Goal: Task Accomplishment & Management: Use online tool/utility

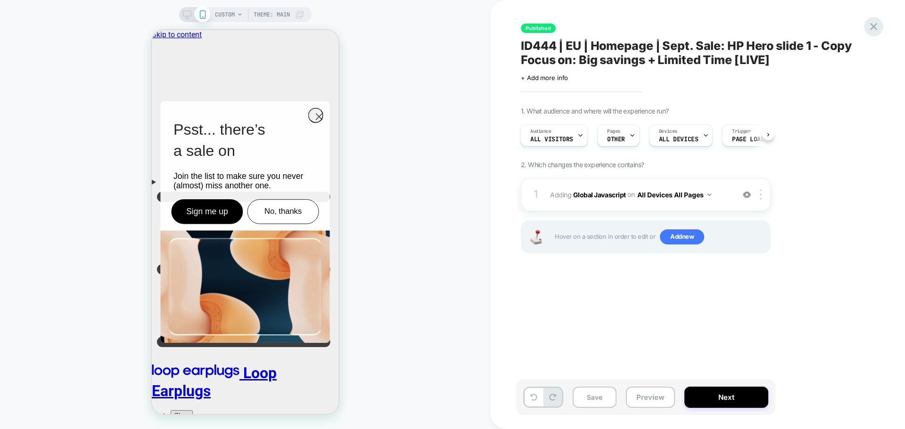
click at [880, 26] on icon at bounding box center [873, 26] width 13 height 13
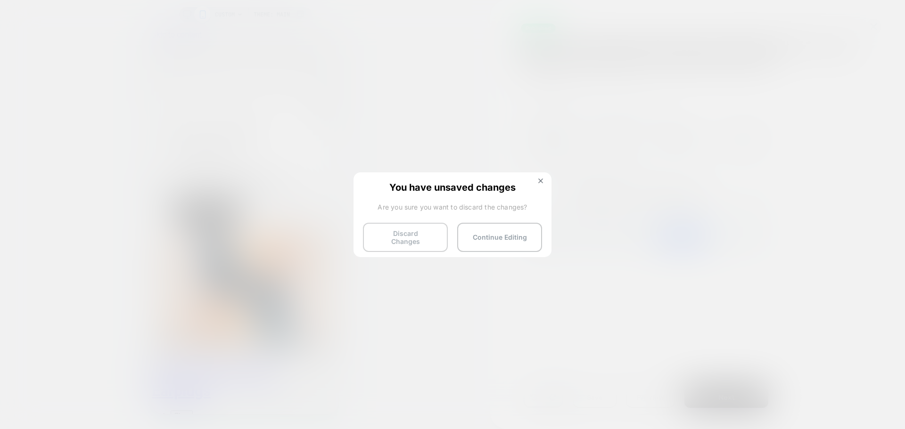
click at [0, 0] on button "Discard Changes" at bounding box center [0, 0] width 0 height 0
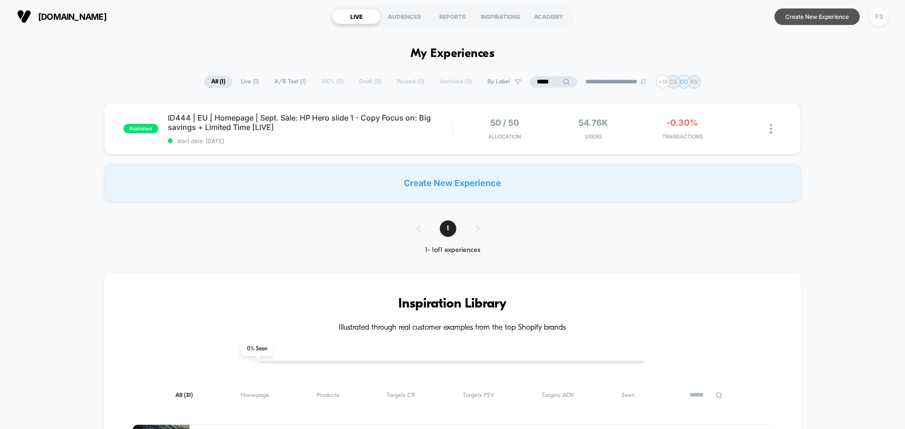
click at [796, 20] on button "Create New Experience" at bounding box center [816, 16] width 85 height 16
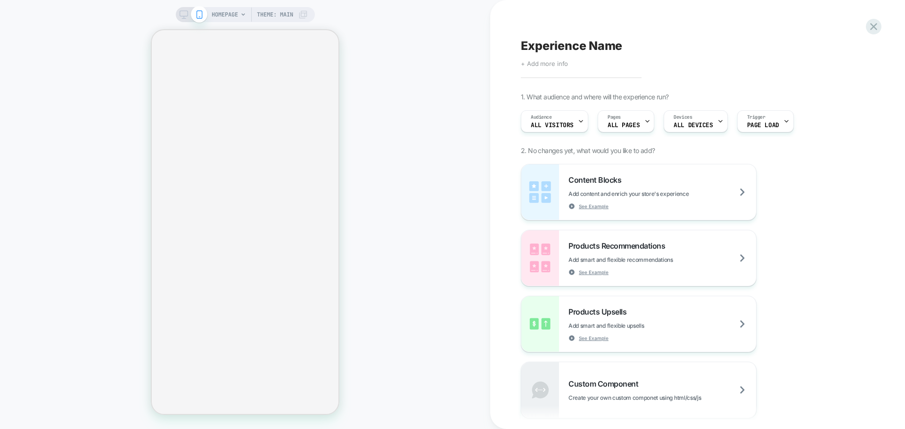
click at [560, 60] on span "+ Add more info" at bounding box center [544, 64] width 47 height 8
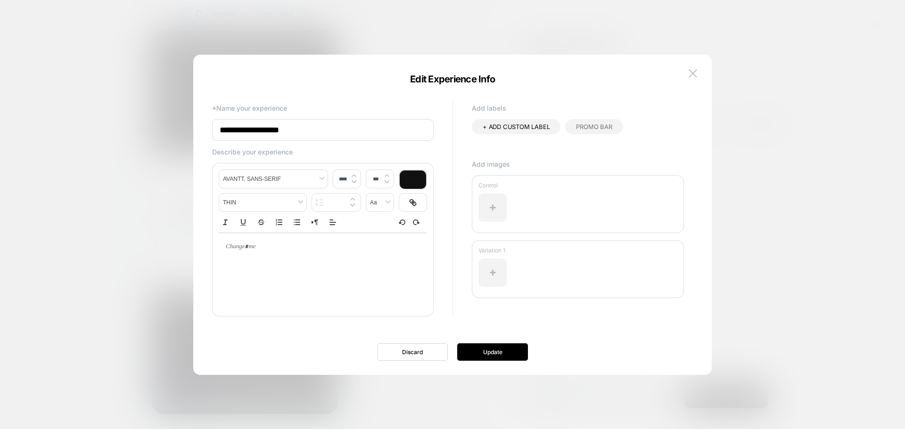
drag, startPoint x: 317, startPoint y: 129, endPoint x: 160, endPoint y: 144, distance: 157.6
click at [160, 144] on body "HOMEPAGE Theme: MAIN Experience Name Click to edit experience details + Add mor…" at bounding box center [452, 214] width 905 height 429
paste input "**********"
type input "**********"
click at [0, 0] on button "Update" at bounding box center [0, 0] width 0 height 0
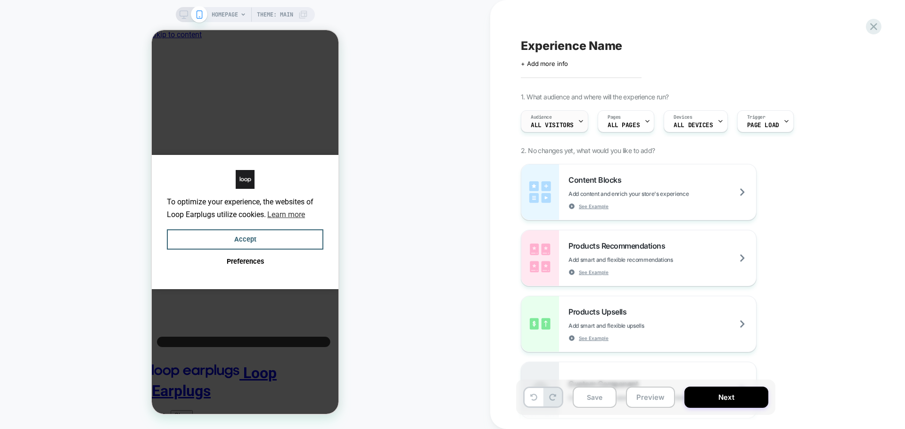
click at [563, 121] on div "Audience All Visitors" at bounding box center [552, 121] width 62 height 21
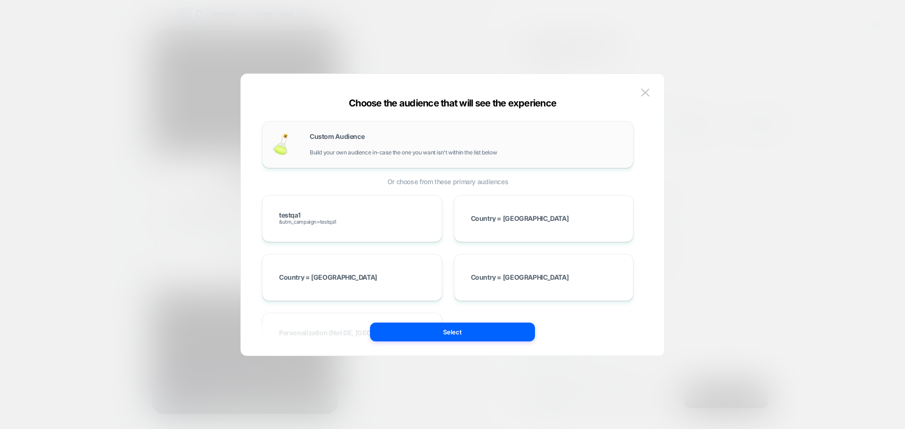
click at [396, 156] on div "Custom Audience Build your own audience in-case the one you want isn't within t…" at bounding box center [447, 144] width 351 height 27
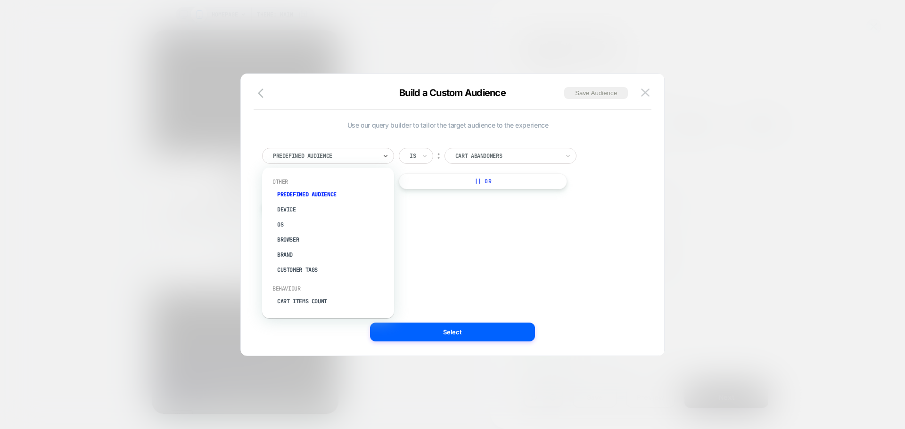
click at [0, 0] on div "Predefined Audience" at bounding box center [0, 0] width 0 height 0
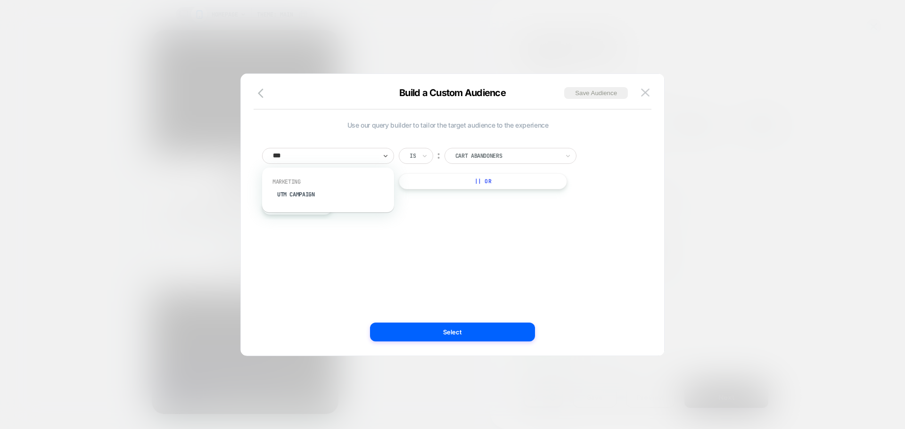
type input "****"
click at [336, 196] on div "UTM Campaign" at bounding box center [332, 194] width 122 height 15
click at [0, 0] on input at bounding box center [0, 0] width 0 height 0
click at [0, 0] on input "*********" at bounding box center [0, 0] width 0 height 0
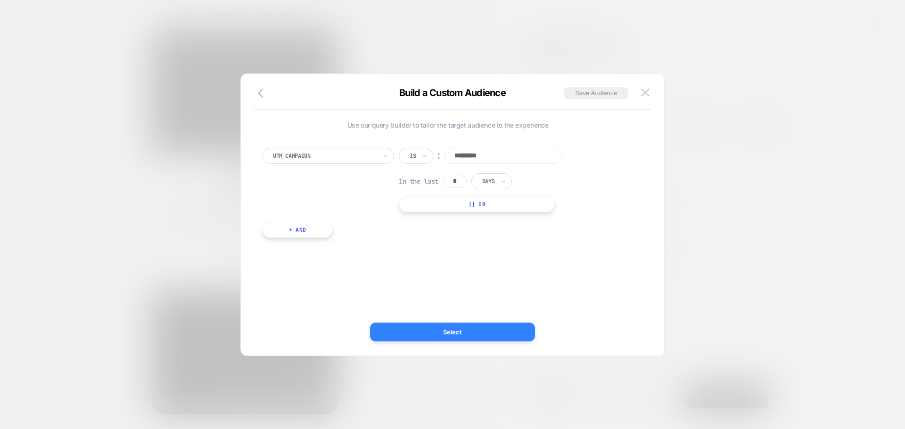
type input "*********"
click at [0, 0] on button "Select" at bounding box center [0, 0] width 0 height 0
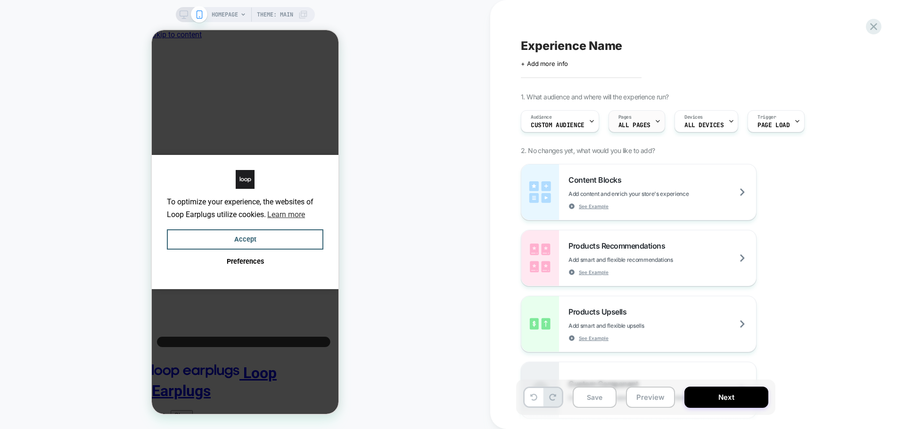
click at [654, 122] on icon at bounding box center [657, 121] width 6 height 6
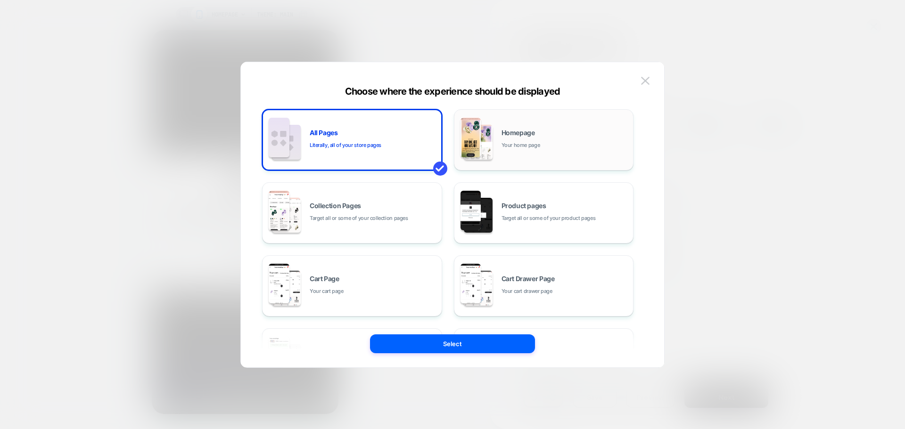
click at [528, 140] on div "Homepage Your home page" at bounding box center [564, 140] width 127 height 20
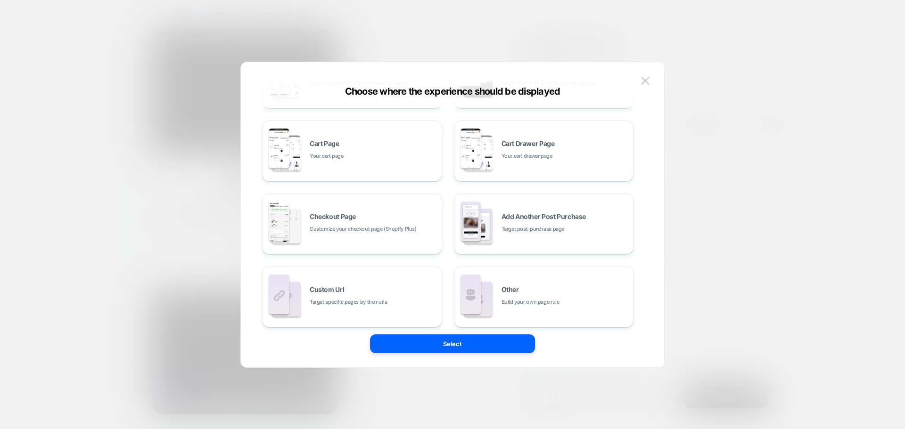
scroll to position [142, 0]
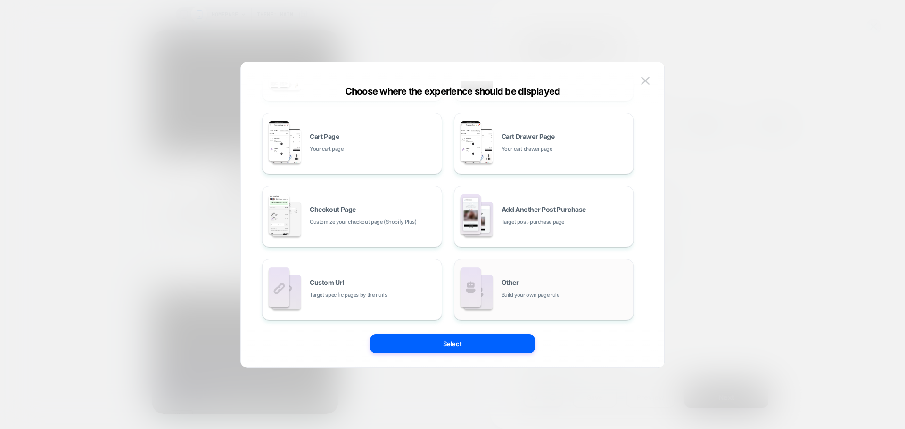
click at [533, 282] on div "Other Build your own page rule" at bounding box center [564, 289] width 127 height 20
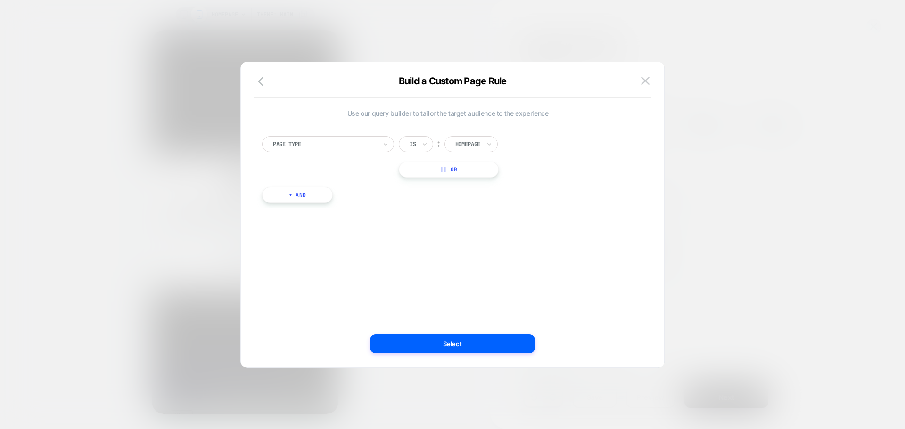
scroll to position [0, 0]
click at [362, 147] on div at bounding box center [325, 144] width 104 height 8
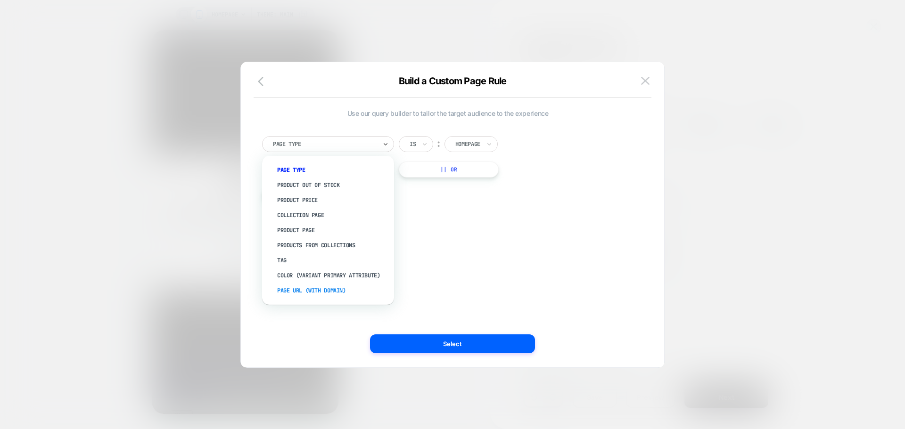
click at [0, 0] on div "Page Url (WITH DOMAIN)" at bounding box center [0, 0] width 0 height 0
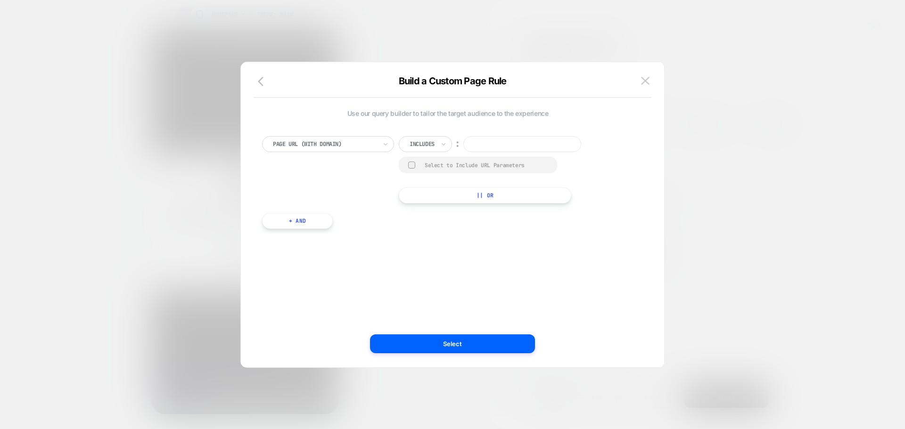
click at [501, 146] on input at bounding box center [522, 144] width 118 height 16
click at [0, 0] on div "Includes" at bounding box center [0, 0] width 0 height 0
click at [0, 0] on div "Not includes" at bounding box center [0, 0] width 0 height 0
click at [489, 133] on div "Page Url (WITH DOMAIN) option Not includes, selected. Select is focused ,type t…" at bounding box center [447, 178] width 381 height 112
click at [494, 141] on input at bounding box center [534, 144] width 118 height 16
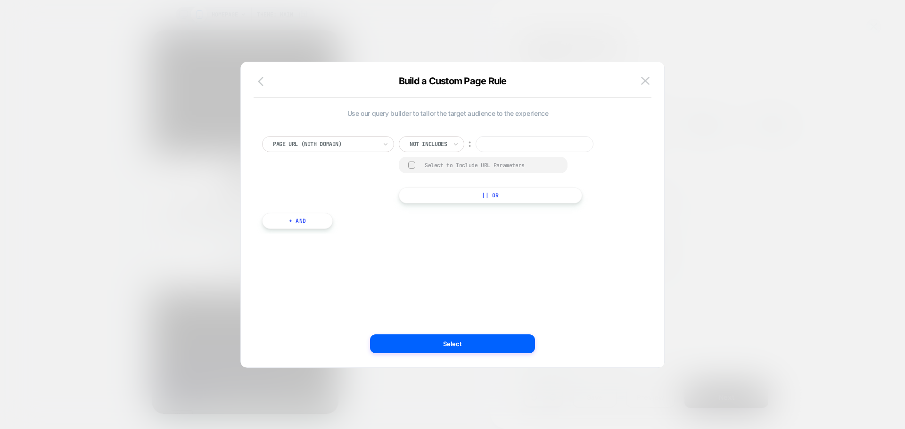
click at [259, 79] on icon "button" at bounding box center [263, 81] width 11 height 11
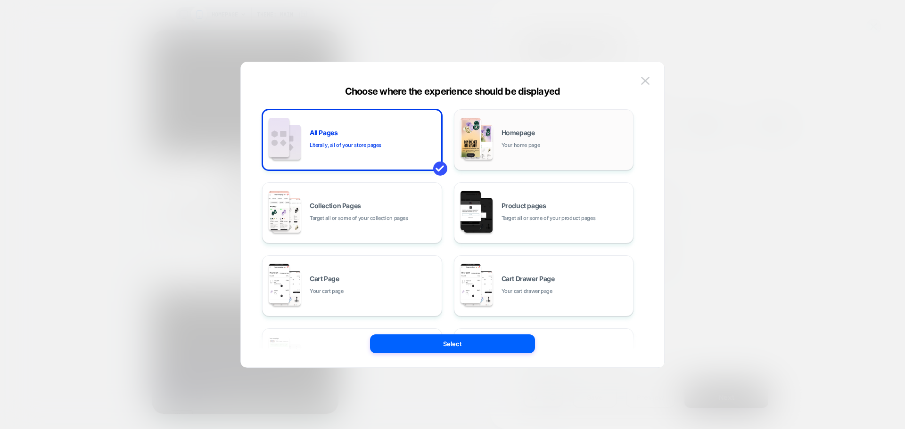
click at [0, 0] on div "Homepage Your home page" at bounding box center [0, 0] width 0 height 0
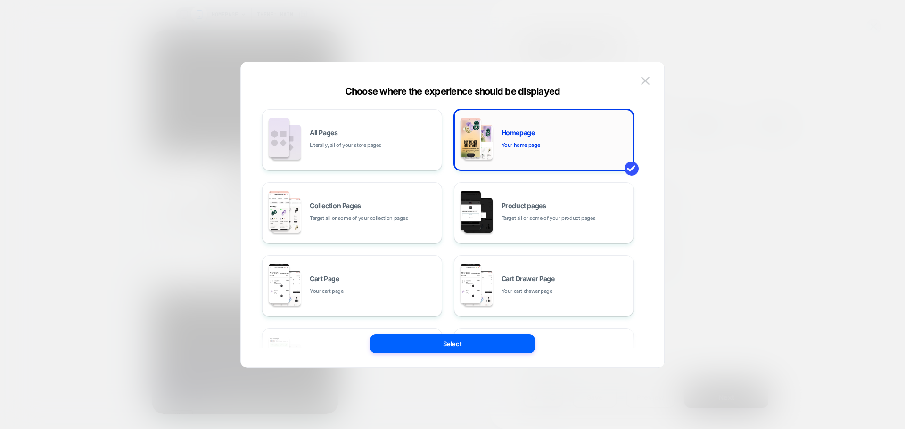
click at [496, 134] on div "Homepage Your home page" at bounding box center [544, 140] width 170 height 52
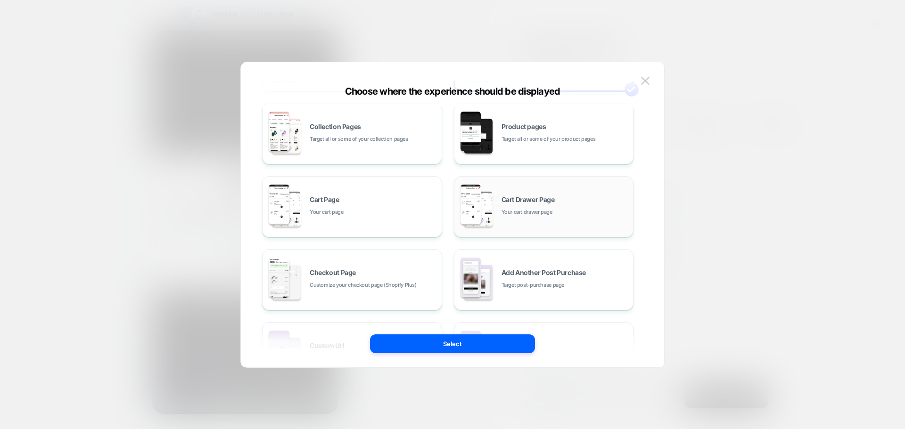
scroll to position [142, 0]
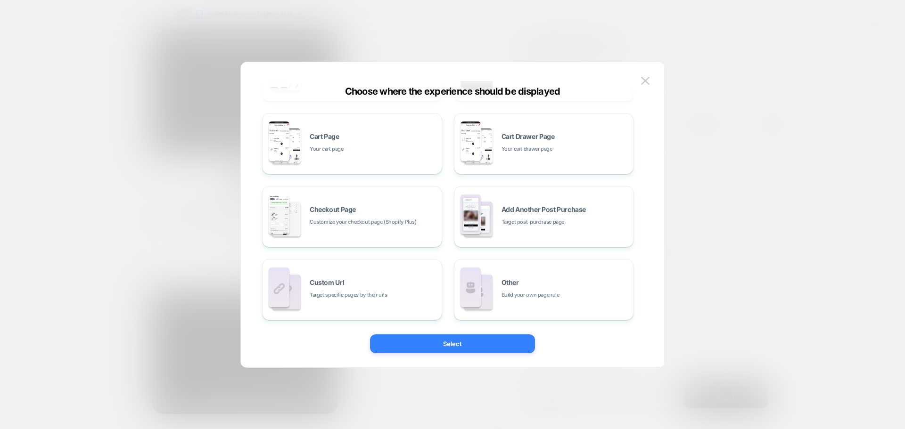
click at [466, 336] on button "Select" at bounding box center [452, 343] width 165 height 19
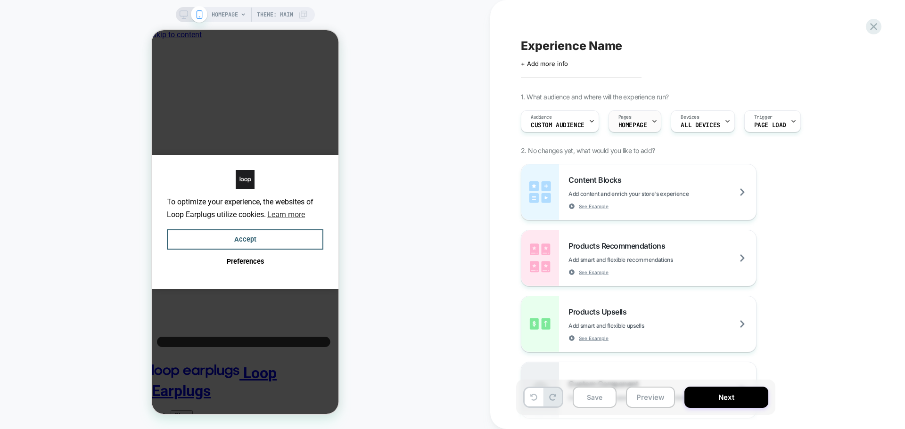
click at [630, 120] on div "Pages HOMEPAGE" at bounding box center [633, 121] width 48 height 21
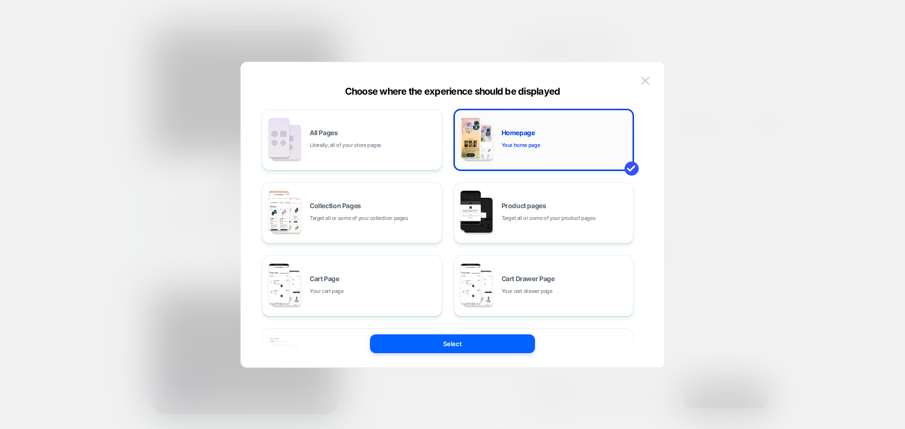
click at [0, 0] on span "Your home page" at bounding box center [0, 0] width 0 height 0
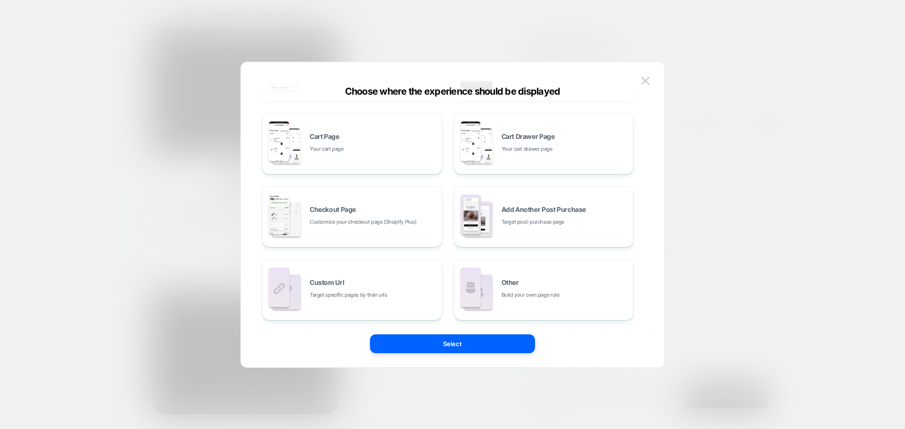
click at [300, 255] on div "All Pages Literally, all of your store pages Homepage Your home page Collection…" at bounding box center [447, 143] width 371 height 353
click at [0, 0] on div "Custom Url Target specific pages by their urls" at bounding box center [0, 0] width 0 height 0
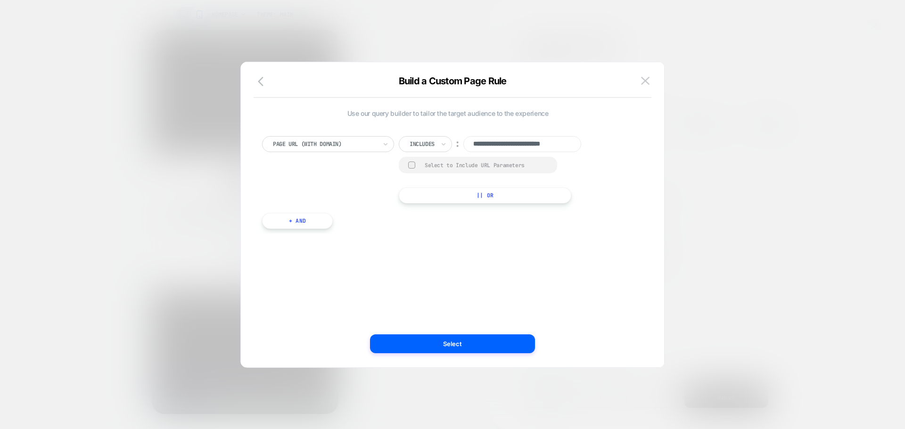
scroll to position [0, 0]
click at [432, 145] on div at bounding box center [421, 144] width 25 height 8
click at [0, 0] on div "Build a Custom Page Rule" at bounding box center [0, 0] width 0 height 0
click at [0, 0] on icon "button" at bounding box center [0, 0] width 0 height 0
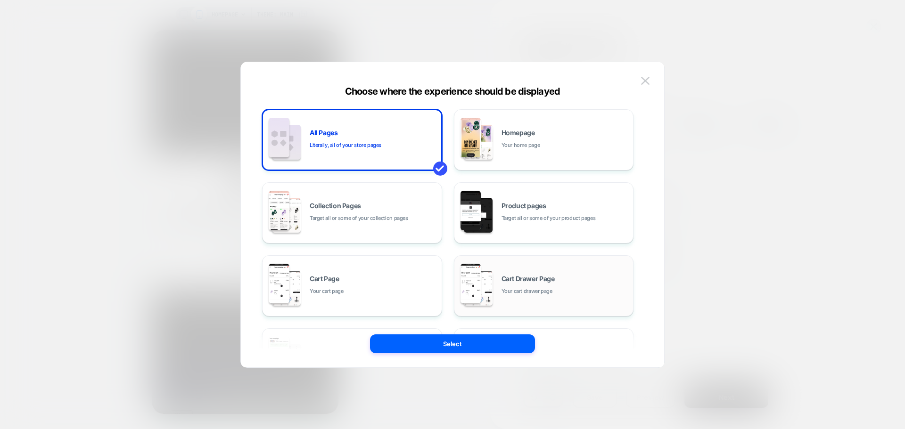
scroll to position [142, 0]
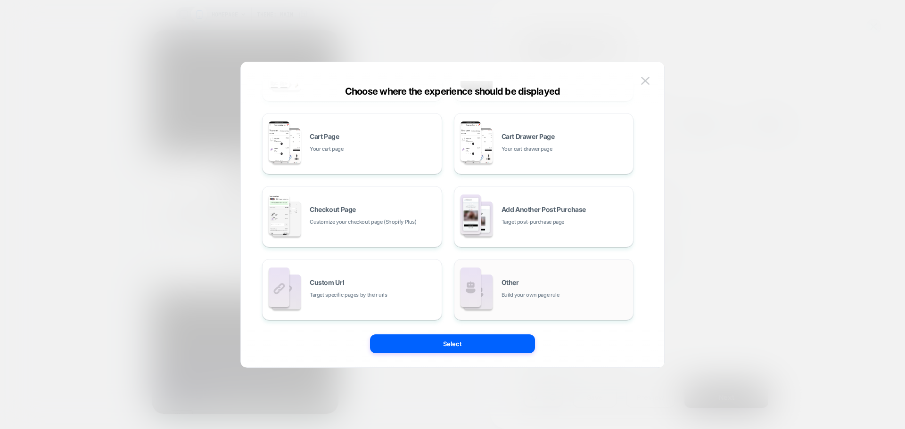
click at [0, 0] on div "Other Build your own page rule" at bounding box center [0, 0] width 0 height 0
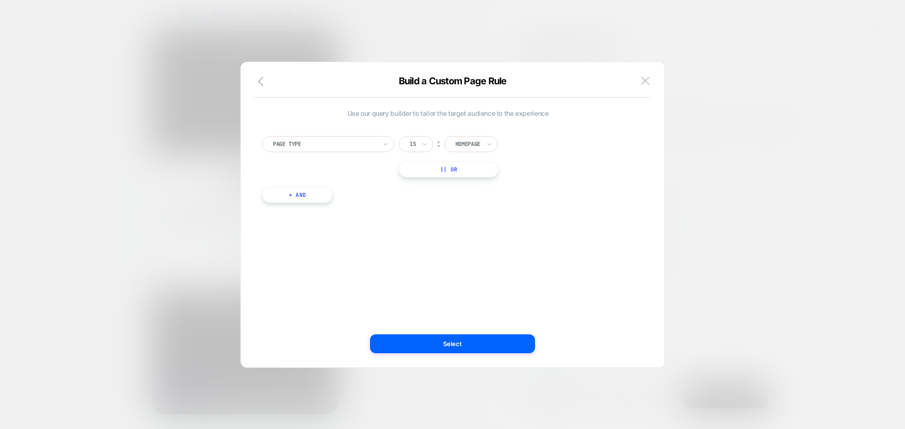
scroll to position [0, 0]
click at [416, 134] on div "Page Type Is ︰ Homepage || Or + And" at bounding box center [447, 165] width 381 height 86
click at [0, 0] on div "Is" at bounding box center [0, 0] width 0 height 0
click at [424, 184] on div "Is not" at bounding box center [438, 185] width 61 height 15
click at [262, 85] on icon "button" at bounding box center [261, 81] width 6 height 9
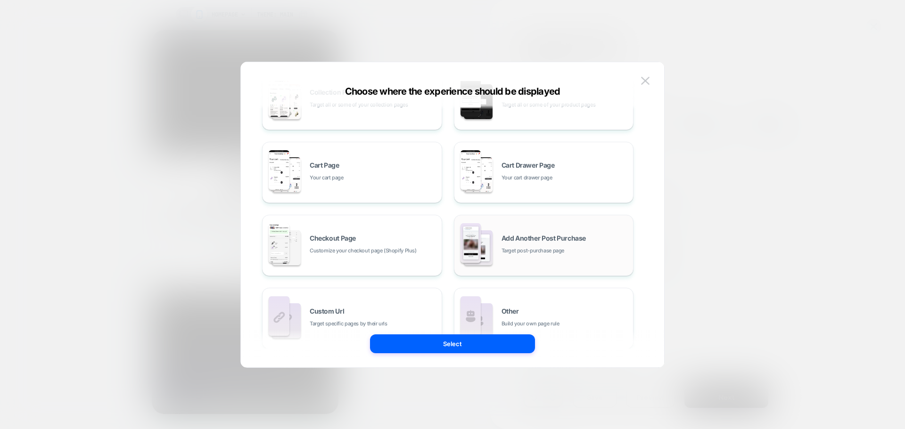
scroll to position [142, 0]
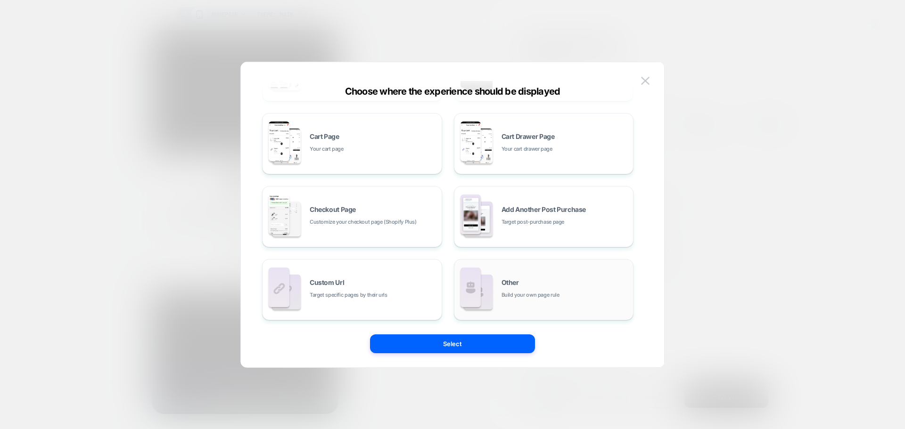
click at [0, 0] on span "Build your own page rule" at bounding box center [0, 0] width 0 height 0
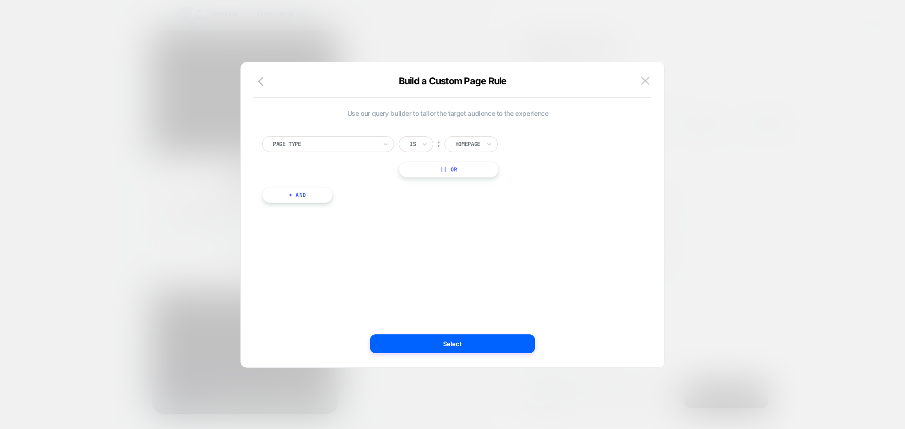
scroll to position [0, 0]
click at [405, 141] on div "Is" at bounding box center [416, 144] width 34 height 16
click at [0, 0] on div "Is not" at bounding box center [0, 0] width 0 height 0
click at [0, 0] on button "Select" at bounding box center [0, 0] width 0 height 0
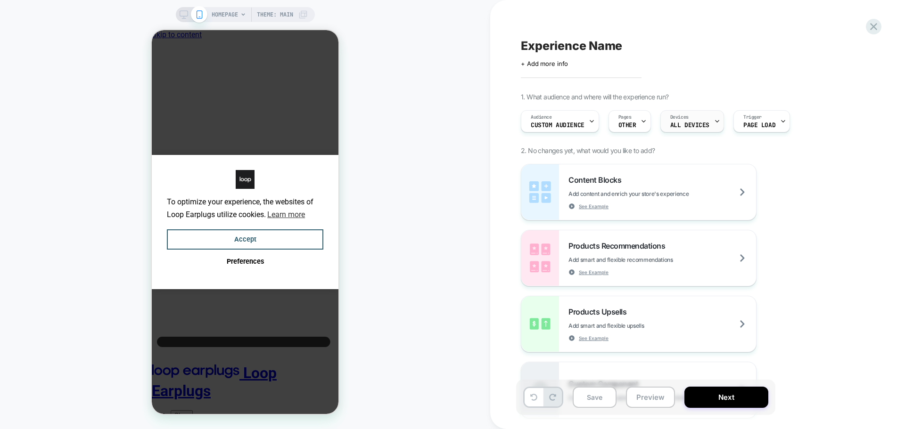
click at [714, 127] on div at bounding box center [717, 121] width 6 height 21
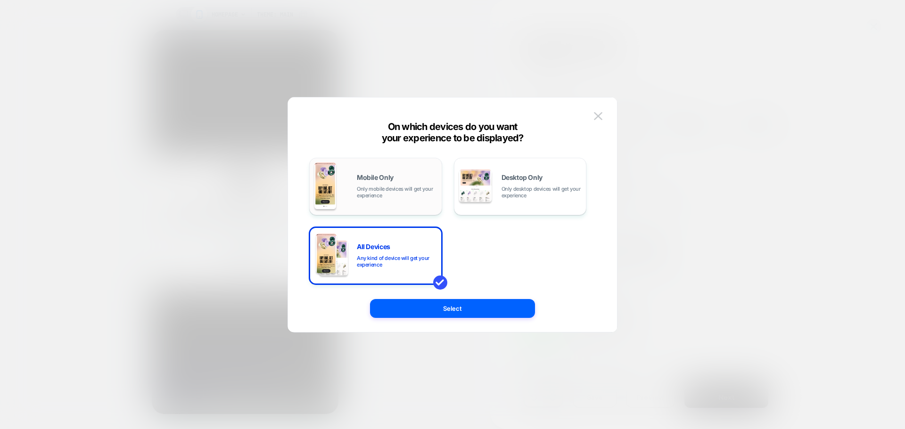
click at [353, 185] on div "Mobile Only Only mobile devices will get your experience" at bounding box center [375, 187] width 122 height 48
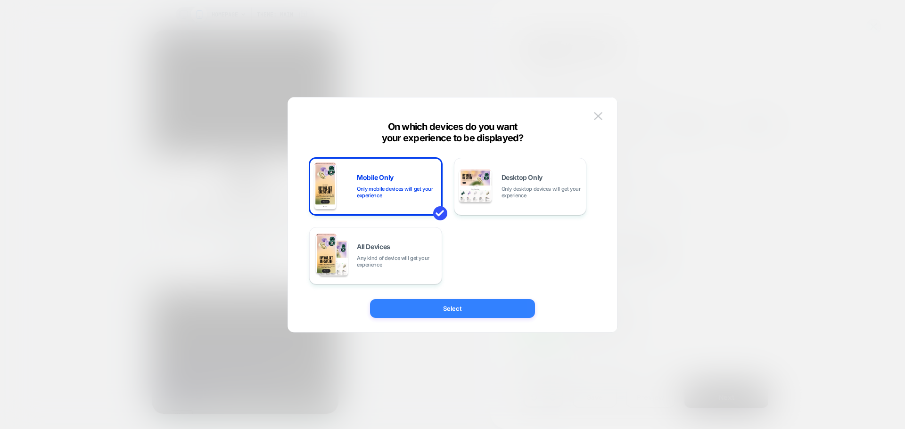
click at [447, 315] on button "Select" at bounding box center [452, 308] width 165 height 19
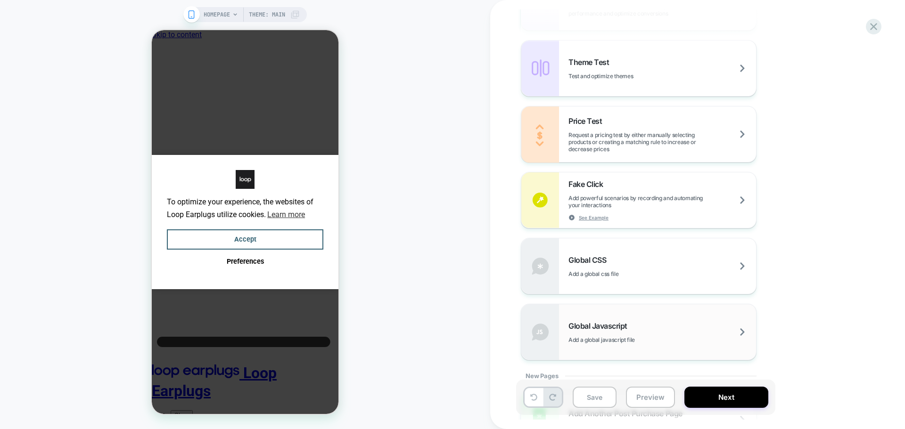
scroll to position [555, 0]
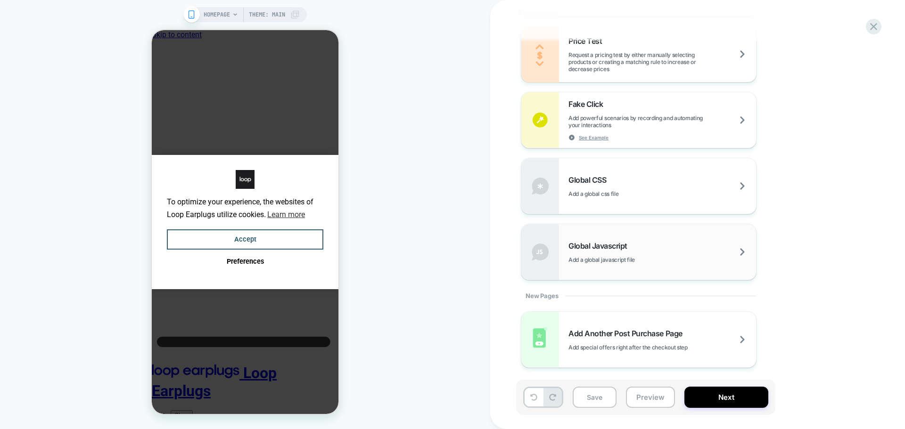
click at [613, 253] on div "Global Javascript Add a global javascript file" at bounding box center [661, 252] width 187 height 22
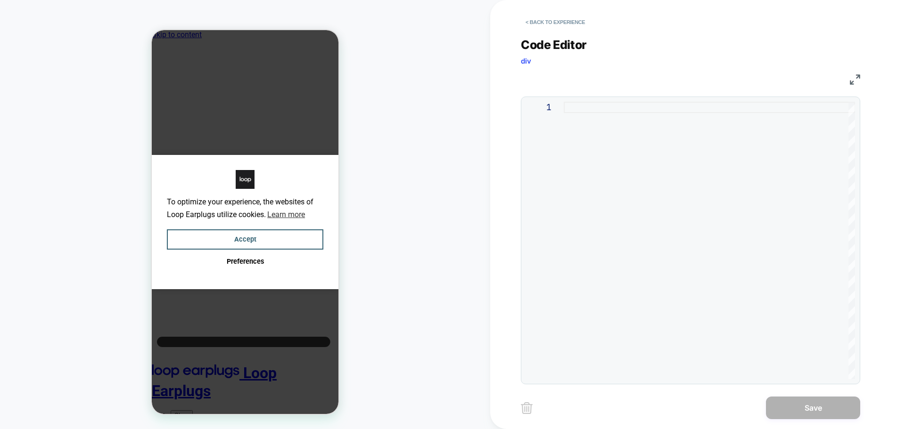
click at [0, 0] on div at bounding box center [0, 0] width 0 height 0
type textarea "*****"
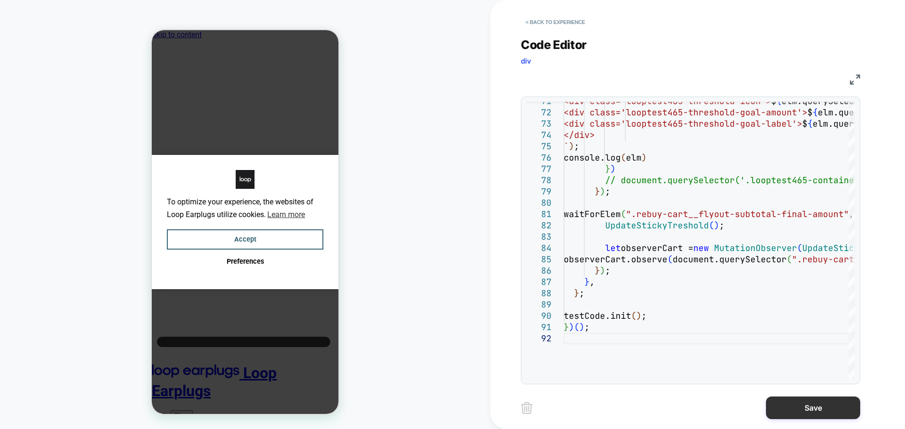
click at [822, 407] on button "Save" at bounding box center [813, 408] width 94 height 23
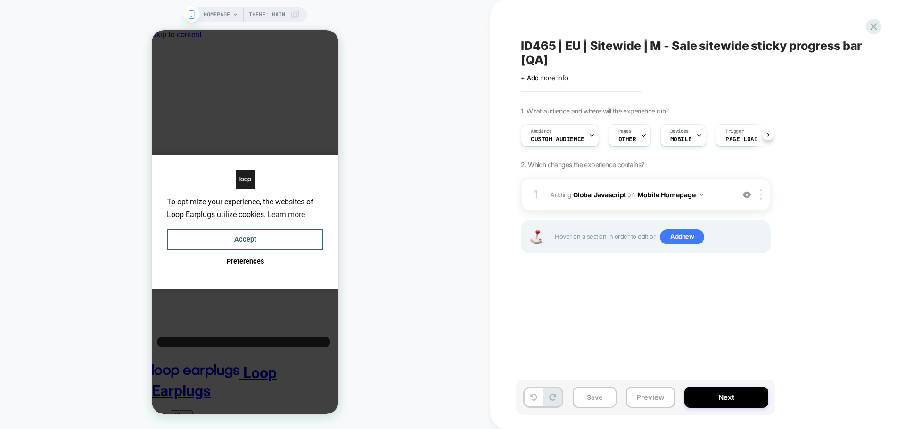
scroll to position [0, 0]
click at [0, 0] on button "Mobile Homepage" at bounding box center [0, 0] width 0 height 0
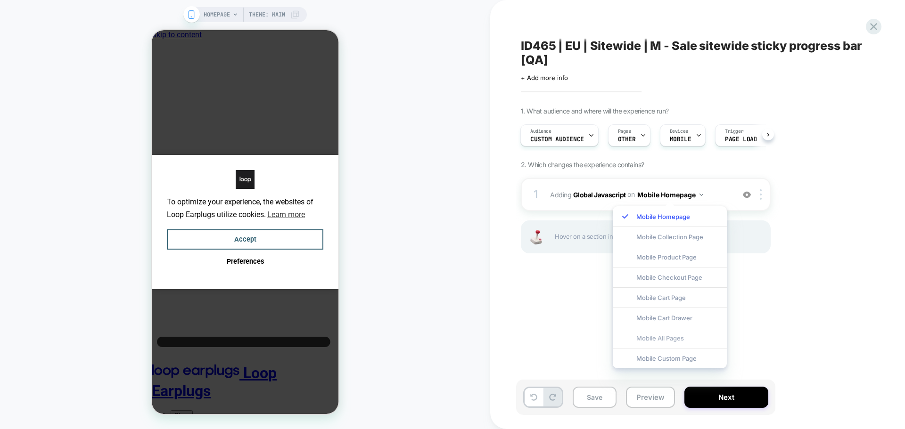
click at [690, 338] on div "Mobile All Pages" at bounding box center [669, 338] width 114 height 20
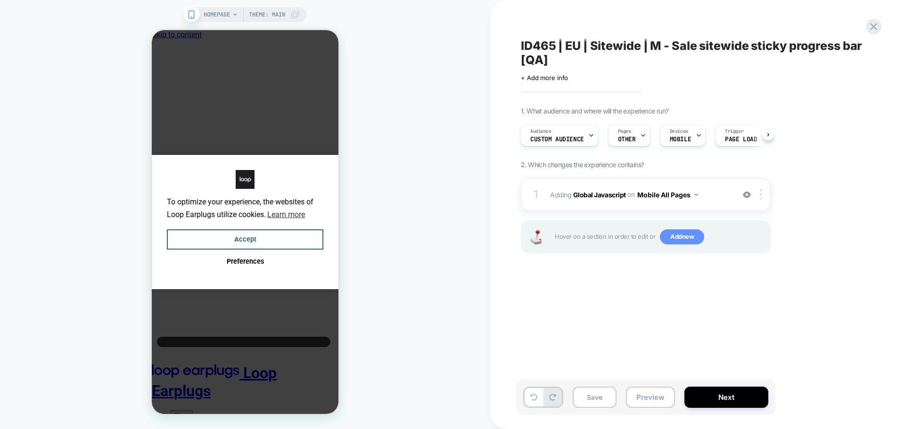
click at [0, 0] on span "Add new" at bounding box center [0, 0] width 0 height 0
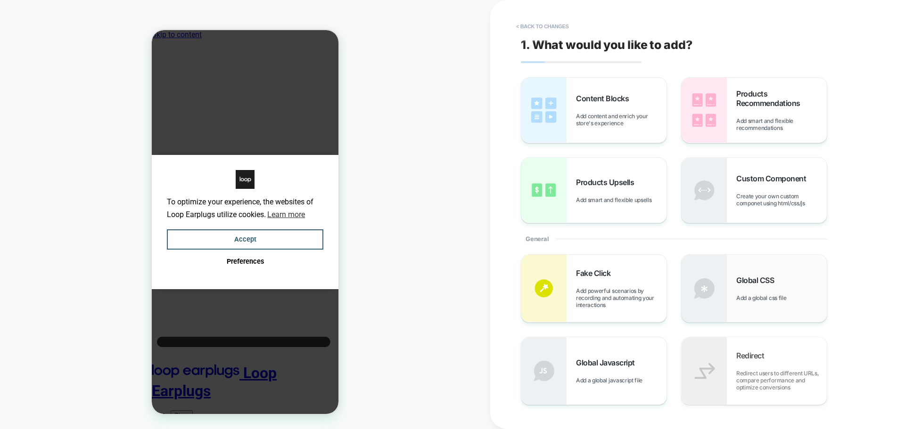
click at [757, 285] on span "Global CSS" at bounding box center [757, 280] width 42 height 9
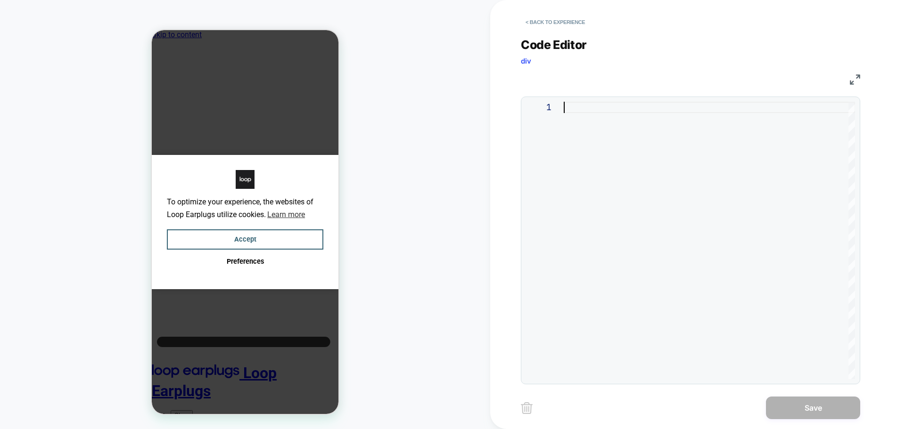
click at [641, 190] on div at bounding box center [708, 240] width 291 height 277
click at [650, 182] on div at bounding box center [708, 240] width 291 height 277
type textarea "**********"
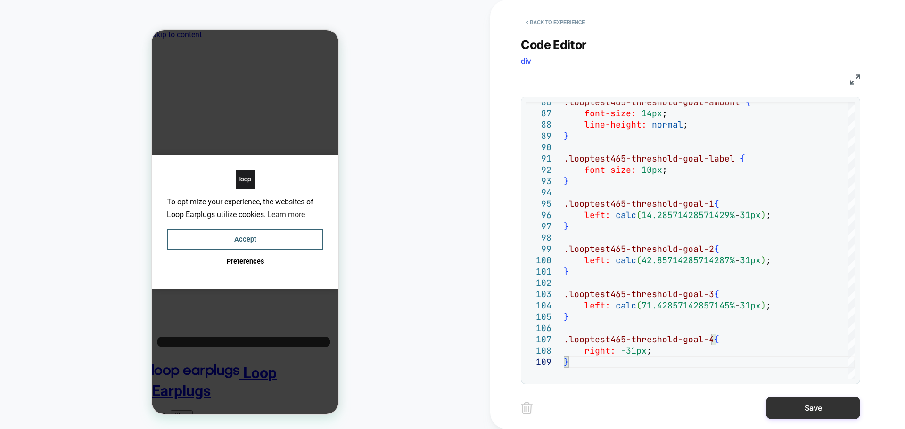
click at [774, 400] on button "Save" at bounding box center [813, 408] width 94 height 23
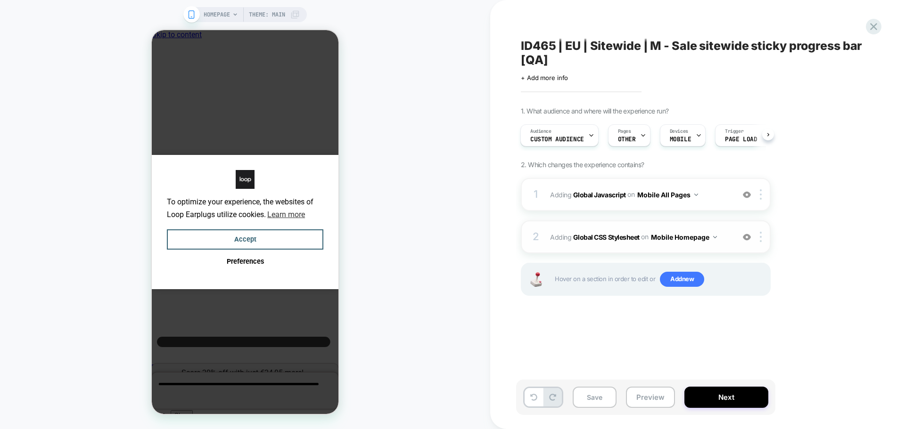
click at [0, 0] on button "Mobile Homepage" at bounding box center [0, 0] width 0 height 0
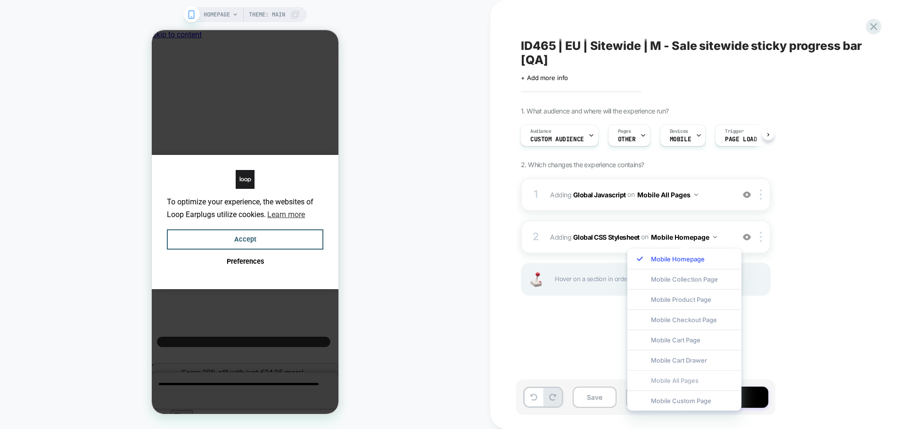
click at [686, 379] on div "Mobile All Pages" at bounding box center [684, 380] width 114 height 20
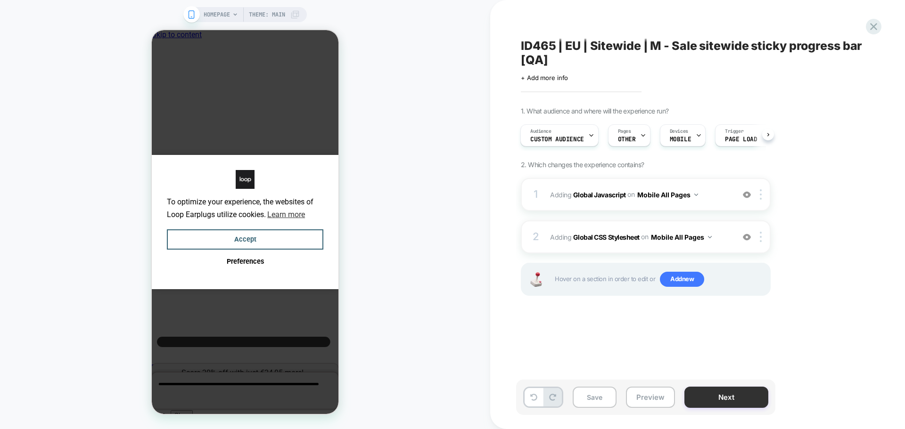
click at [763, 391] on button "Next" at bounding box center [726, 397] width 84 height 21
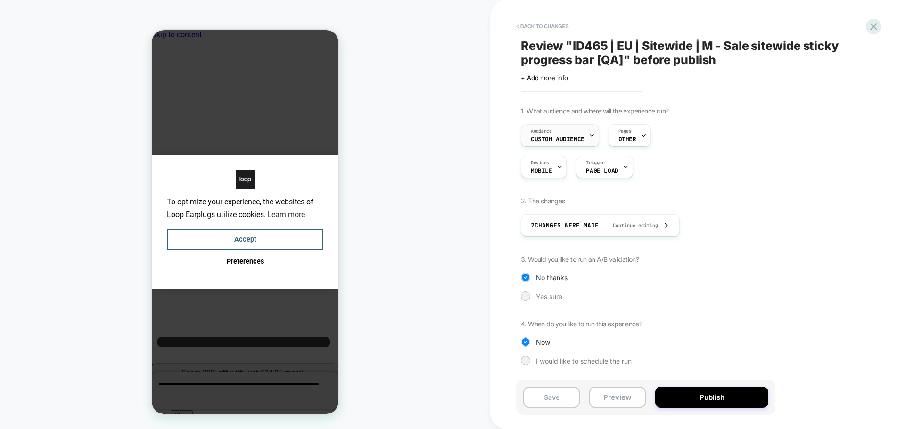
click at [580, 136] on div "Audience Custom Audience" at bounding box center [557, 135] width 73 height 21
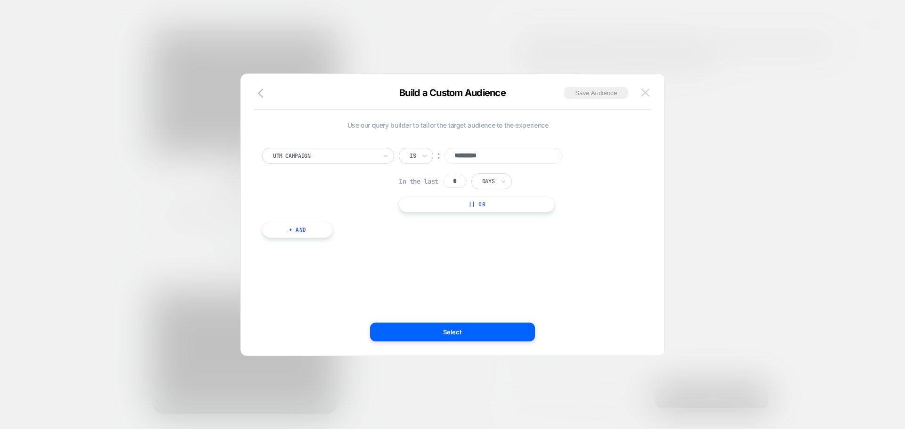
click at [0, 0] on button at bounding box center [0, 0] width 0 height 0
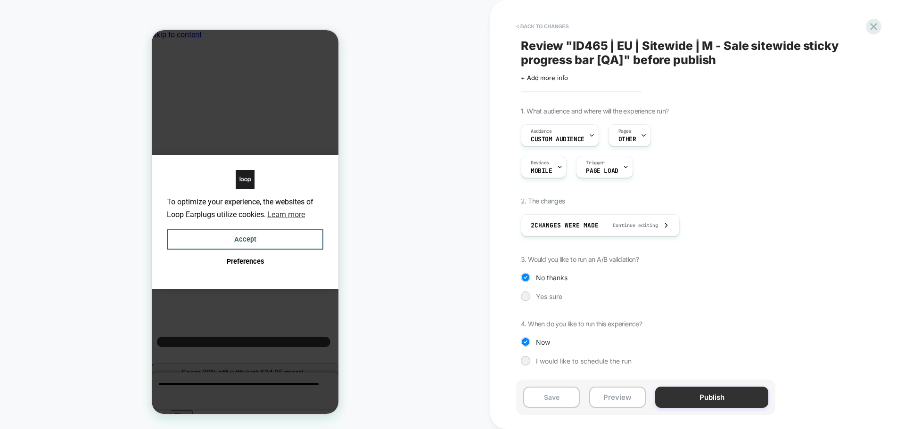
click at [699, 396] on button "Publish" at bounding box center [711, 397] width 113 height 21
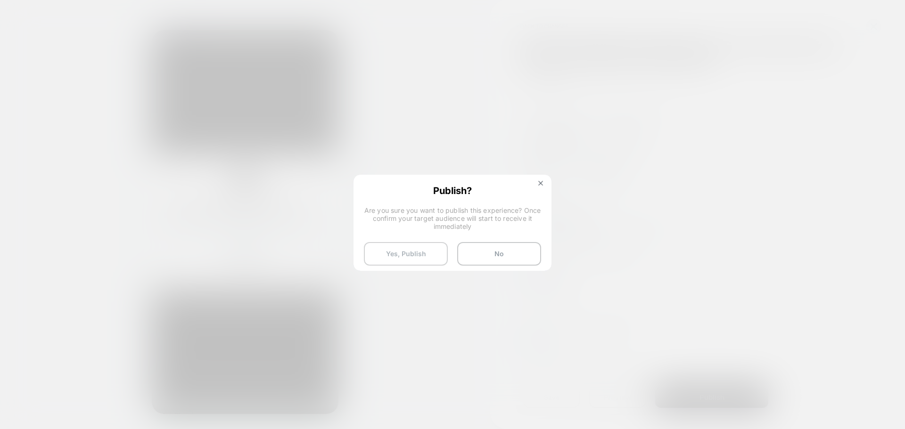
click at [0, 0] on button "Yes, Publish" at bounding box center [0, 0] width 0 height 0
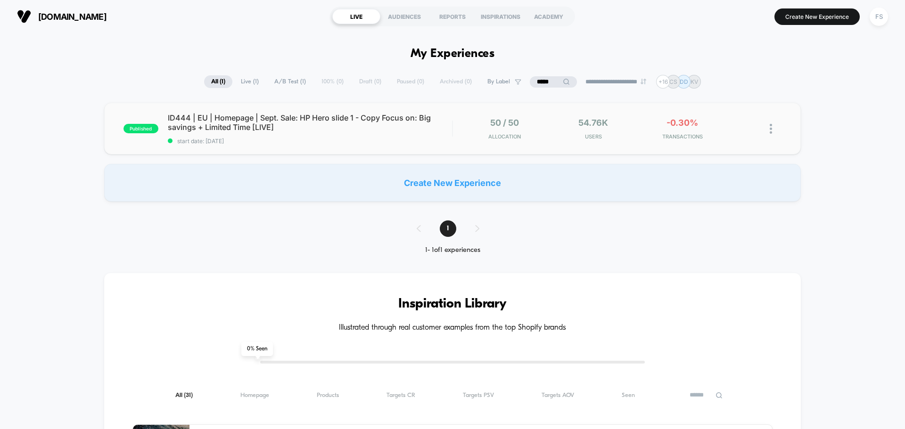
click at [204, 112] on div "published ID444 | EU | Homepage | Sept. Sale: HP Hero slide 1 - Copy Focus on: …" at bounding box center [452, 129] width 696 height 52
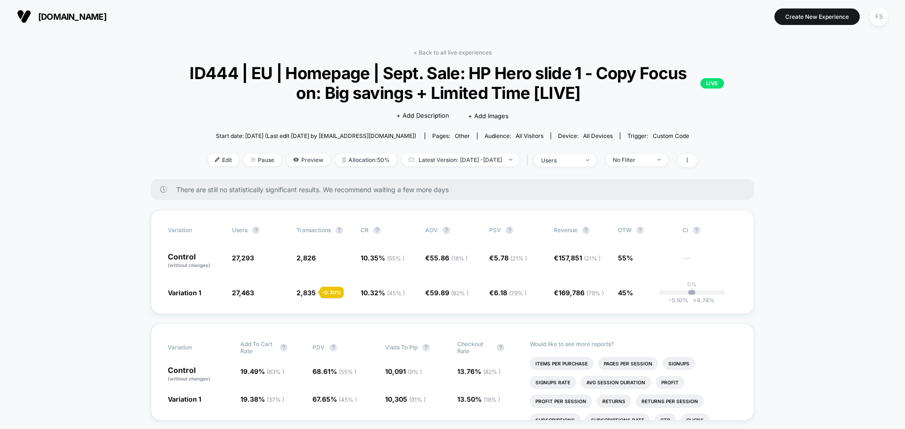
click at [440, 57] on div "< Back to all live experiences ID444 | EU | Homepage | Sept. Sale: HP Hero slid…" at bounding box center [452, 114] width 603 height 130
click at [440, 50] on link "< Back to all live experiences" at bounding box center [452, 52] width 78 height 7
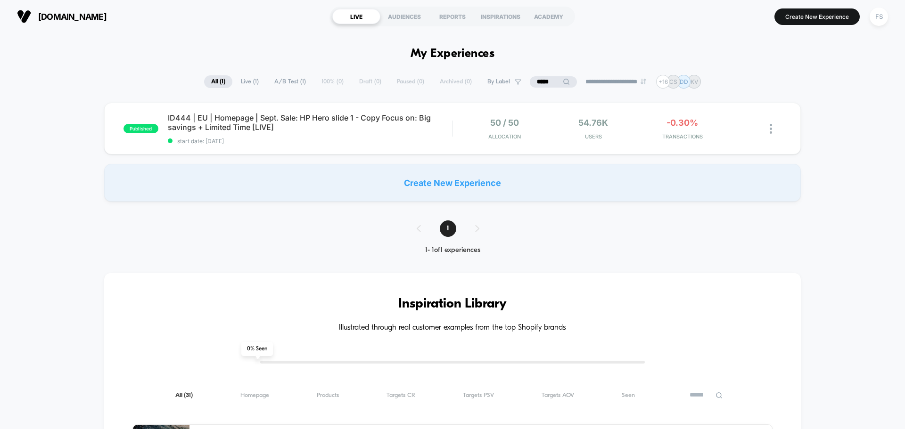
click at [540, 75] on div "**********" at bounding box center [452, 82] width 497 height 14
click at [549, 83] on input "*****" at bounding box center [553, 81] width 47 height 11
drag, startPoint x: 543, startPoint y: 81, endPoint x: 476, endPoint y: 80, distance: 66.4
click at [476, 80] on div "**********" at bounding box center [452, 82] width 544 height 14
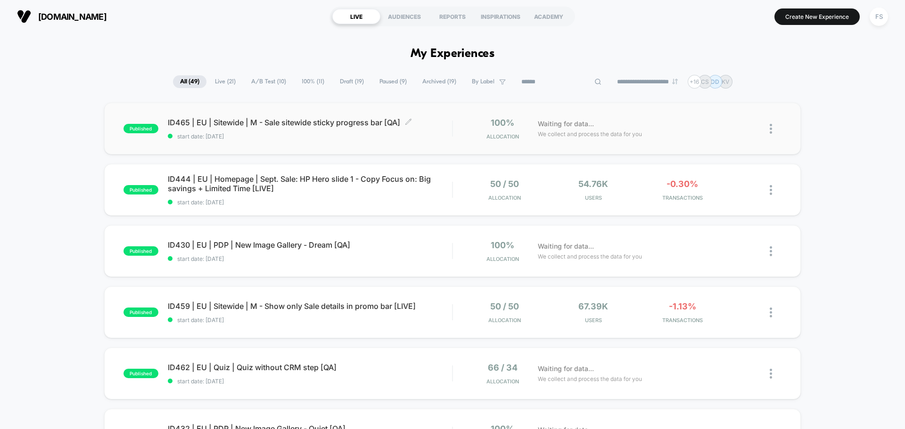
click at [185, 125] on span "ID465 | EU | Sitewide | M - Sale sitewide sticky progress bar [QA] Click to edi…" at bounding box center [310, 122] width 284 height 9
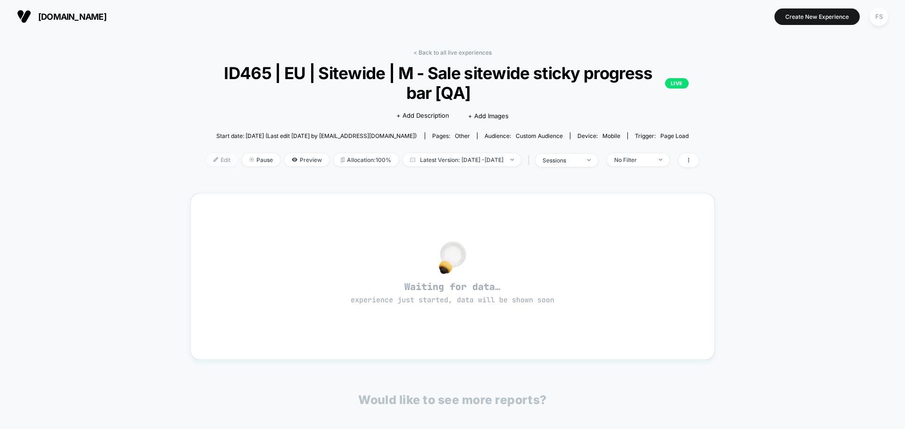
click at [210, 165] on span "Edit" at bounding box center [221, 160] width 31 height 13
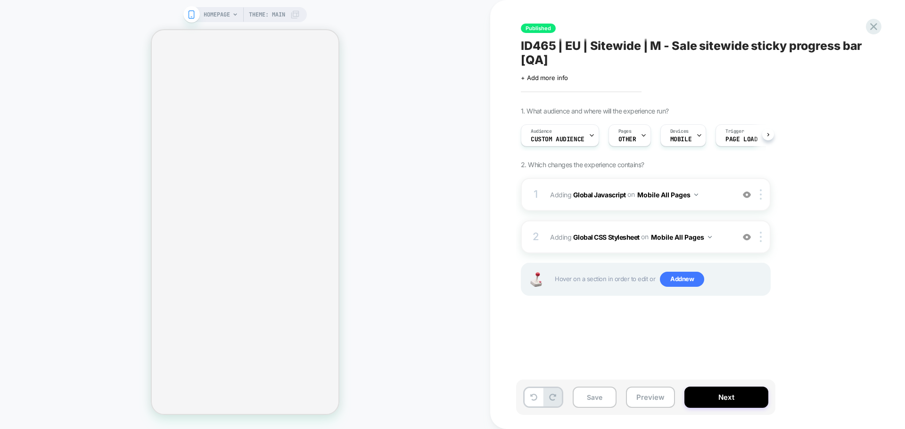
scroll to position [0, 0]
click at [603, 189] on span "Adding Global Javascript on Mobile All Pages" at bounding box center [639, 195] width 179 height 14
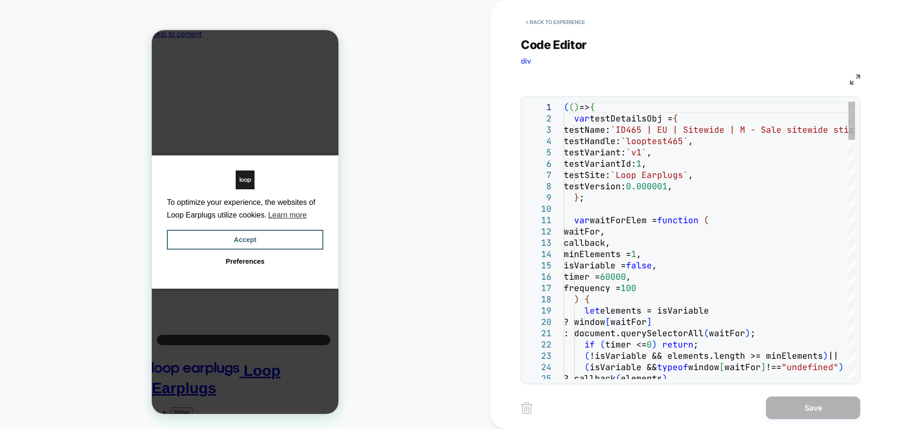
click at [0, 0] on div "( ( ) => { var testDetailsObj = { testName: `ID465 | EU | Sitewide | M - Sale s…" at bounding box center [0, 0] width 0 height 0
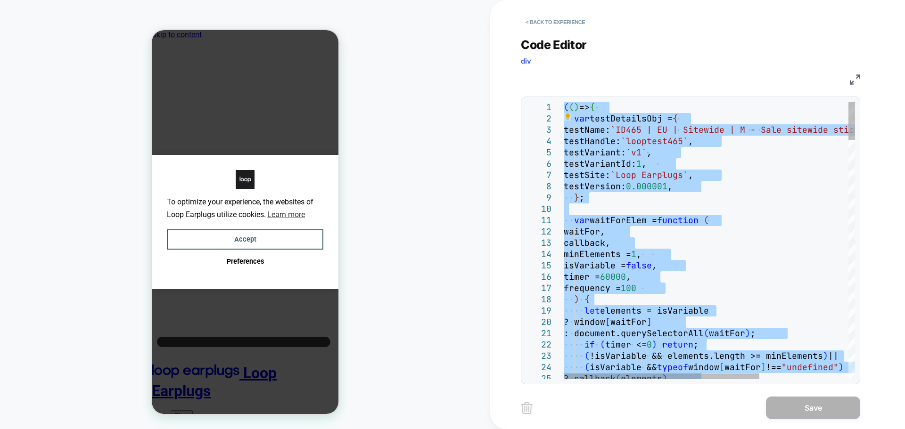
type textarea "**********"
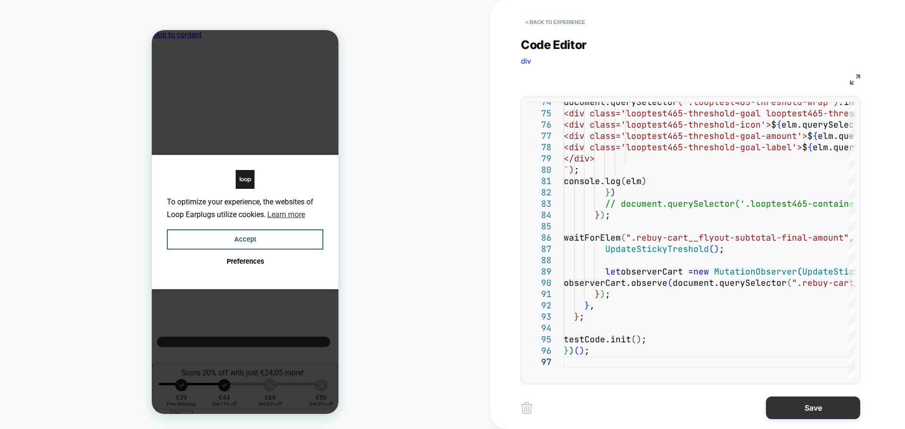
click at [0, 0] on button "Save" at bounding box center [0, 0] width 0 height 0
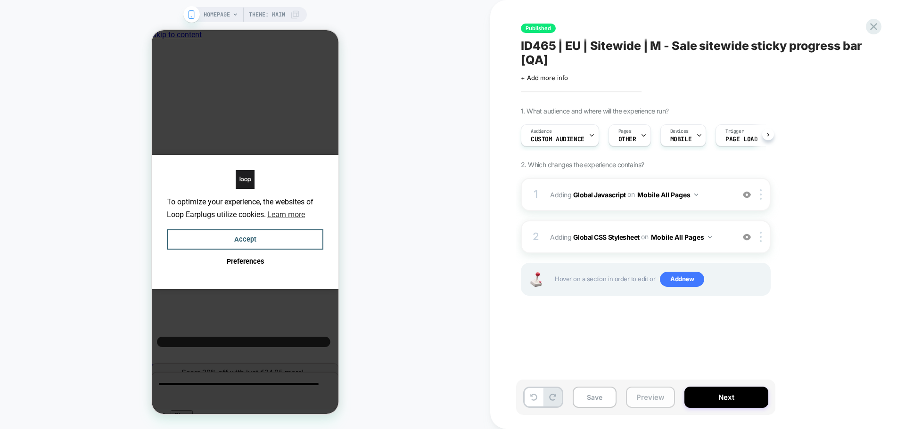
scroll to position [0, 0]
click at [605, 397] on button "Save" at bounding box center [594, 397] width 44 height 21
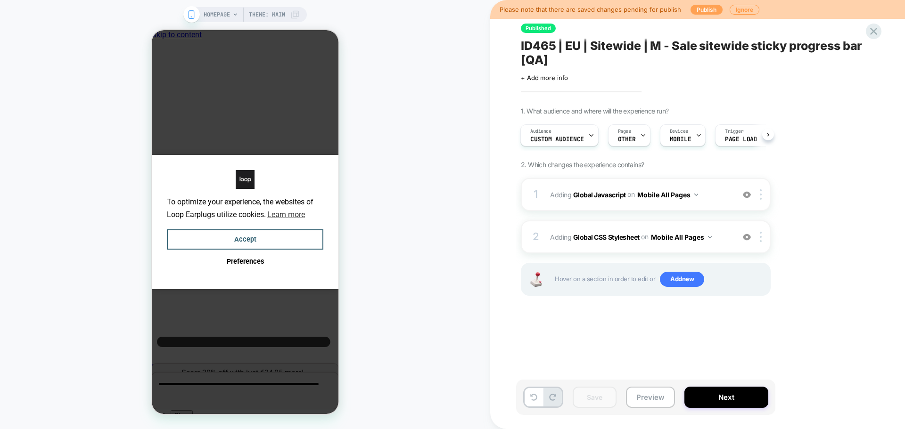
click at [0, 0] on button "Publish" at bounding box center [0, 0] width 0 height 0
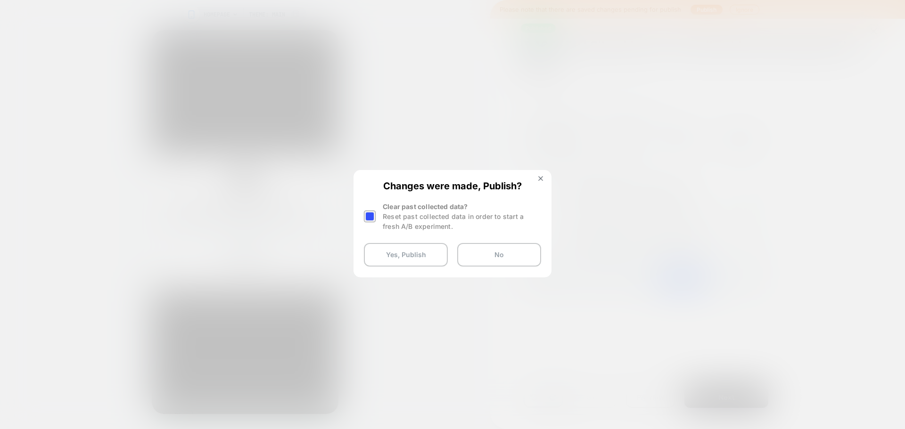
click at [374, 211] on div at bounding box center [370, 217] width 12 height 12
click at [0, 0] on button "Yes, Publish" at bounding box center [0, 0] width 0 height 0
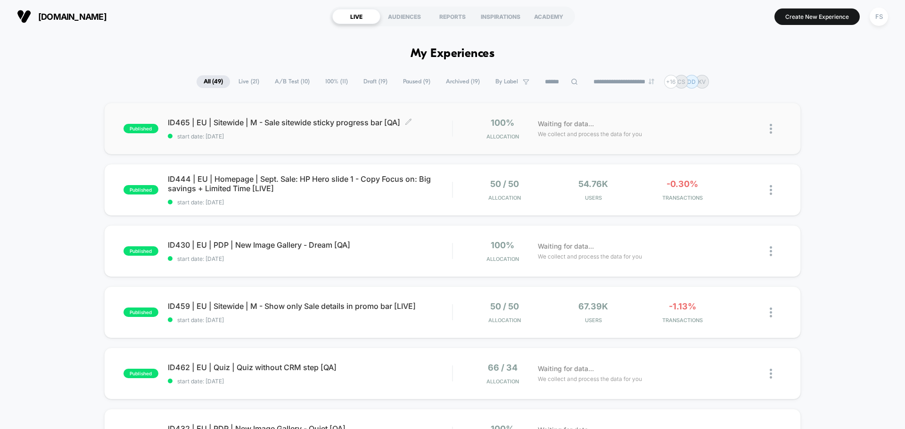
click at [220, 124] on span "ID465 | EU | Sitewide | M - Sale sitewide sticky progress bar [QA] Click to edi…" at bounding box center [310, 122] width 284 height 9
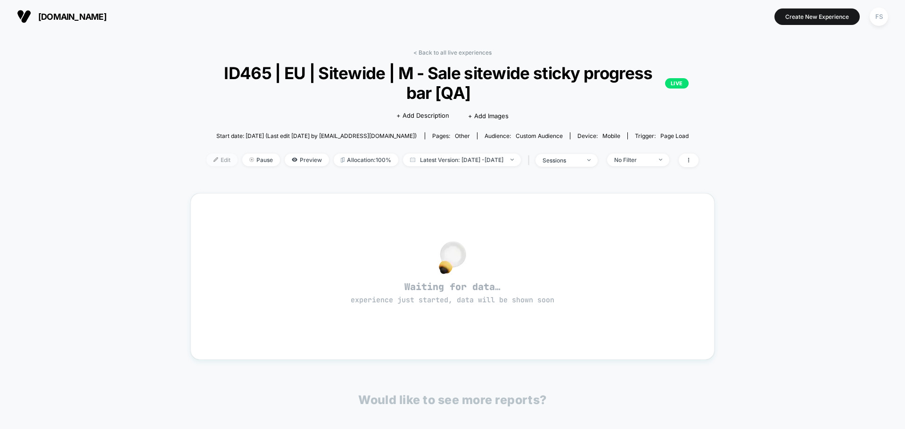
click at [206, 159] on span "Edit" at bounding box center [221, 160] width 31 height 13
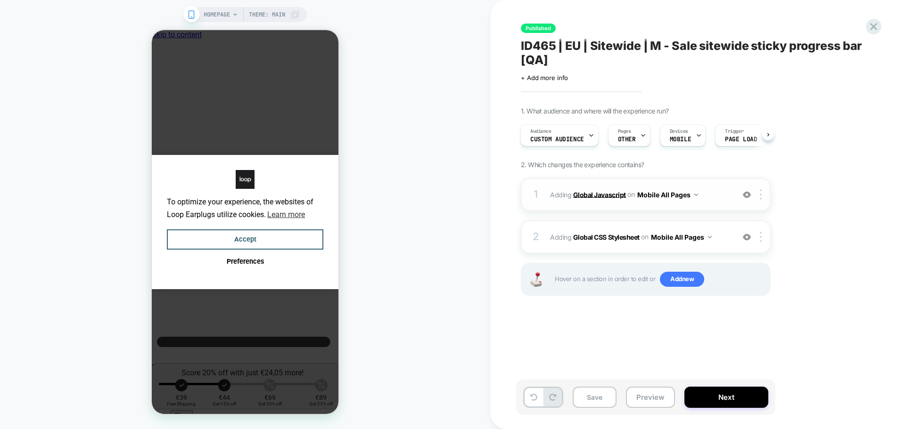
click at [615, 196] on b "Global Javascript" at bounding box center [599, 194] width 53 height 8
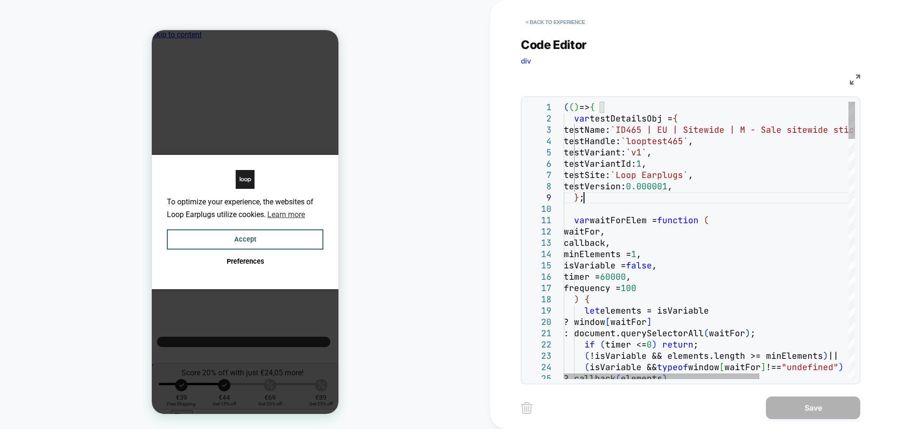
click at [0, 0] on div "( ( ) => { var testDetailsObj = { testName: `ID465 | EU | Sitewide | M - Sale s…" at bounding box center [0, 0] width 0 height 0
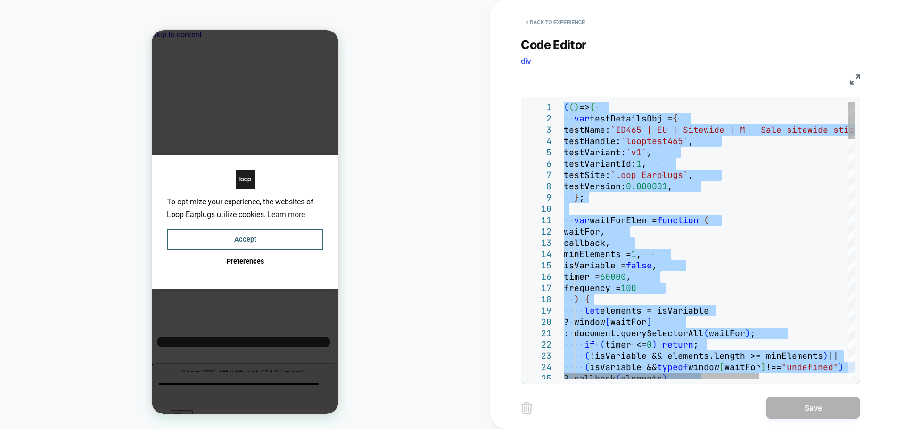
type textarea "**********"
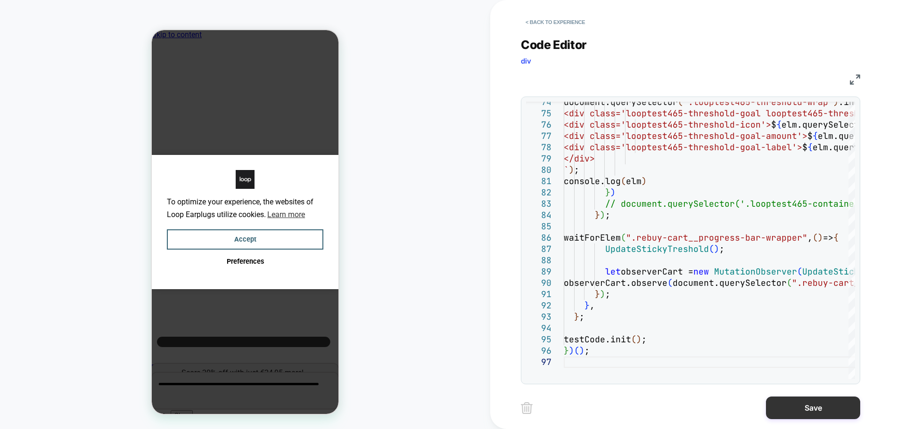
click at [841, 404] on button "Save" at bounding box center [813, 408] width 94 height 23
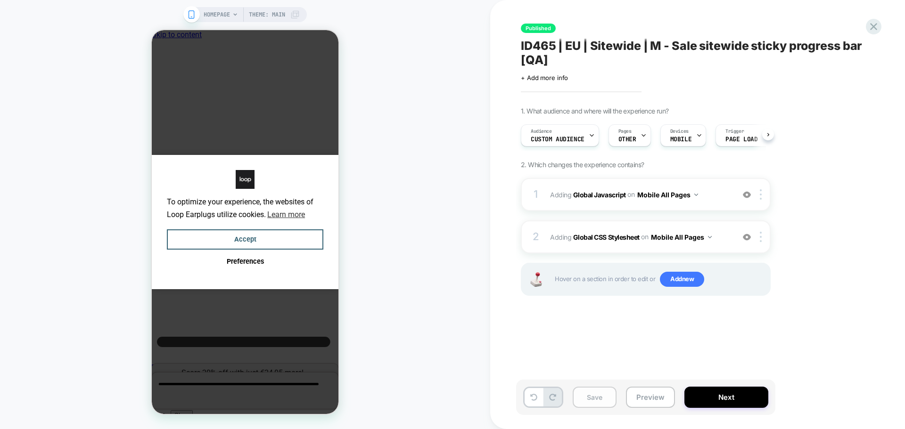
scroll to position [0, 0]
click at [610, 399] on button "Save" at bounding box center [594, 397] width 44 height 21
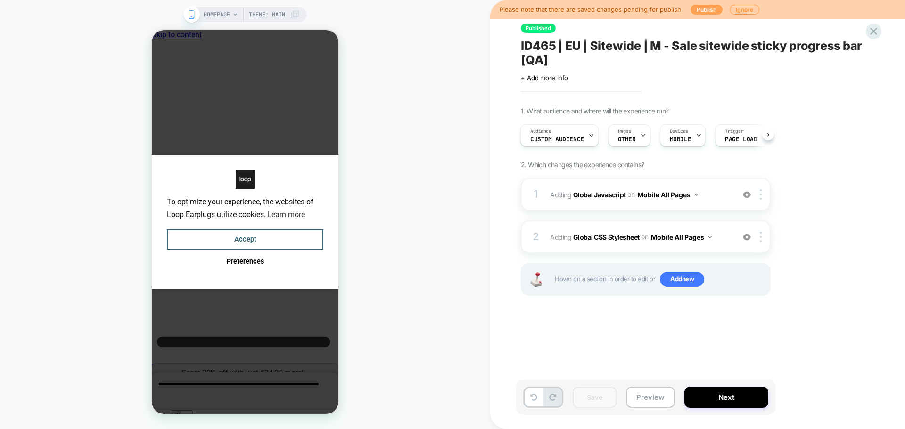
click at [0, 0] on button "Publish" at bounding box center [0, 0] width 0 height 0
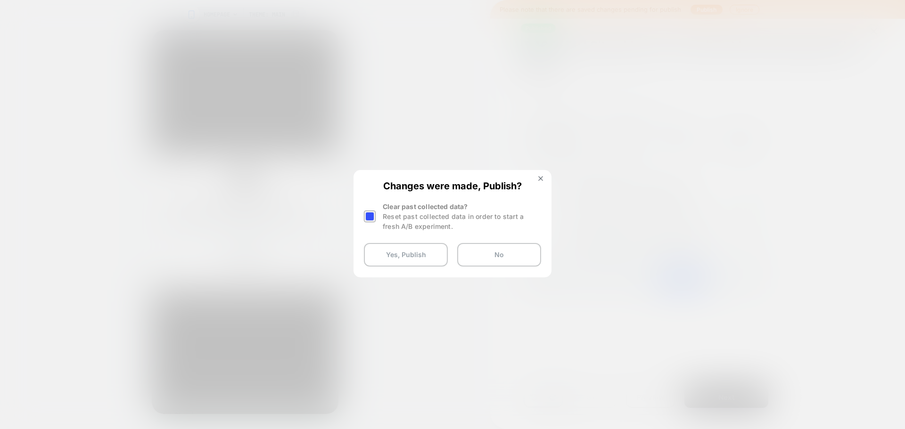
click at [368, 215] on div at bounding box center [370, 217] width 12 height 12
click at [0, 0] on button "Yes, Publish" at bounding box center [0, 0] width 0 height 0
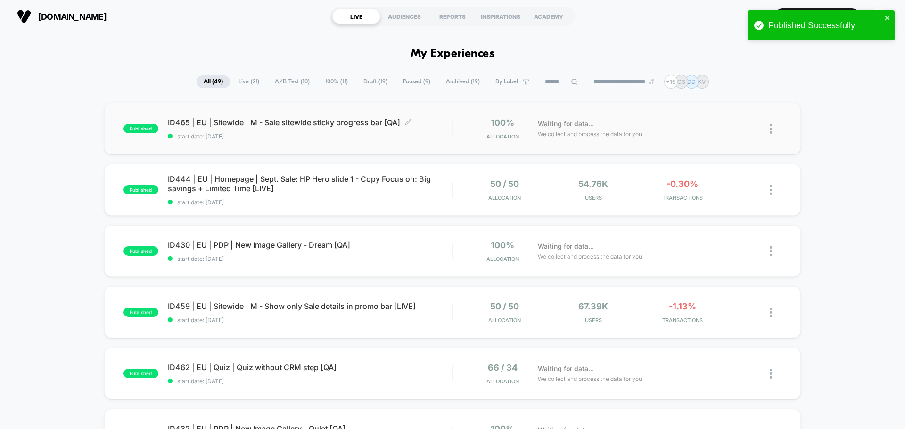
click at [311, 125] on span "ID465 | EU | Sitewide | M - Sale sitewide sticky progress bar [QA] Click to edi…" at bounding box center [310, 122] width 284 height 9
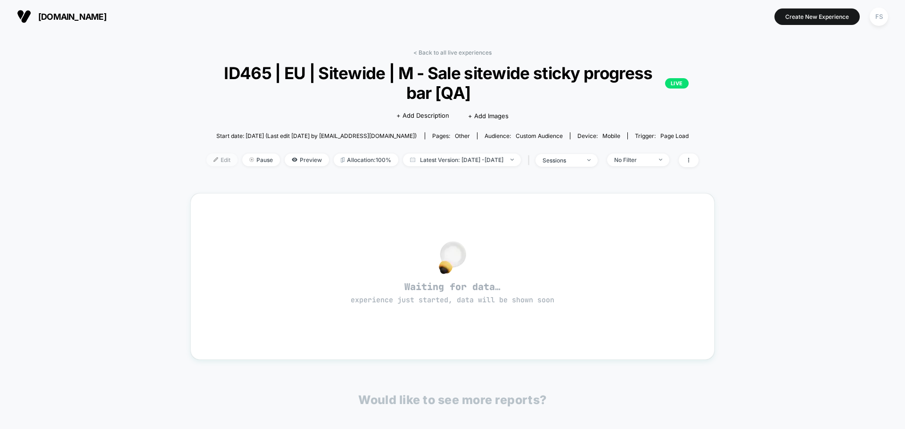
click at [207, 158] on span "Edit" at bounding box center [221, 160] width 31 height 13
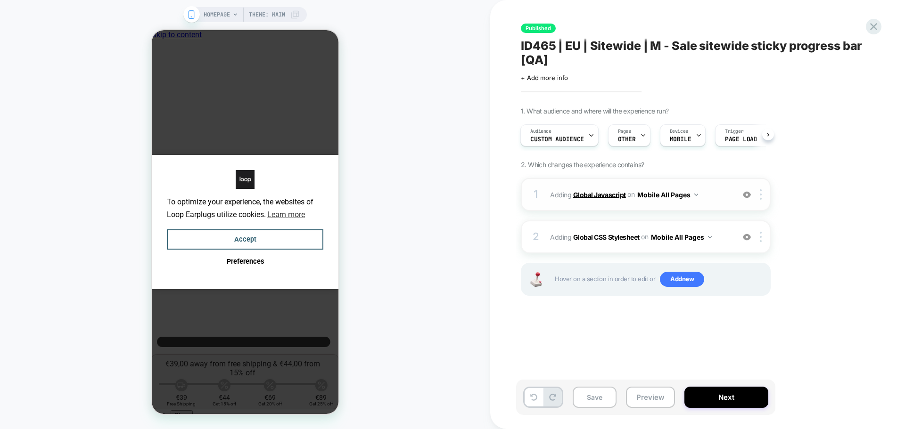
click at [0, 0] on b "Global Javascript" at bounding box center [0, 0] width 0 height 0
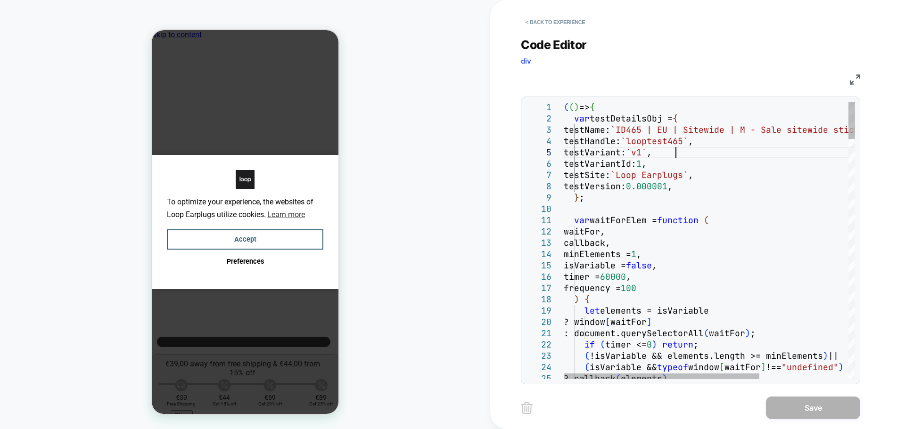
click at [0, 0] on div "( ( ) => { var testDetailsObj = { testName: `ID465 | EU | Sitewide | M - Sale s…" at bounding box center [0, 0] width 0 height 0
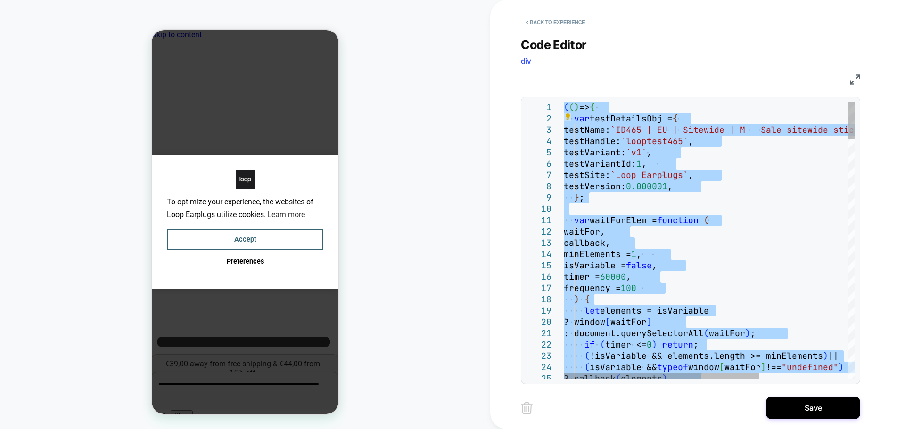
type textarea "**********"
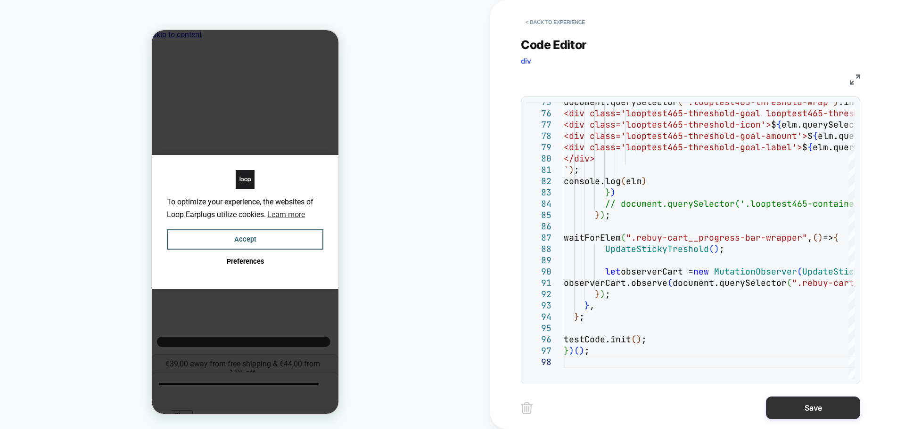
click at [0, 0] on button "Save" at bounding box center [0, 0] width 0 height 0
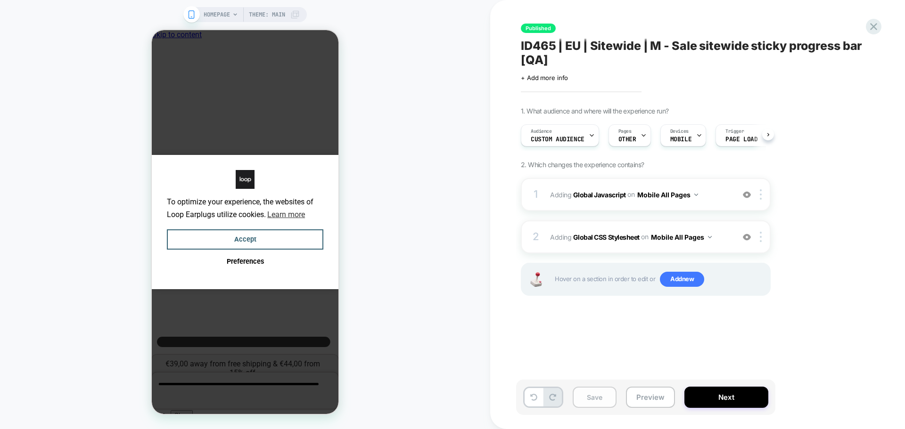
click at [0, 0] on button "Save" at bounding box center [0, 0] width 0 height 0
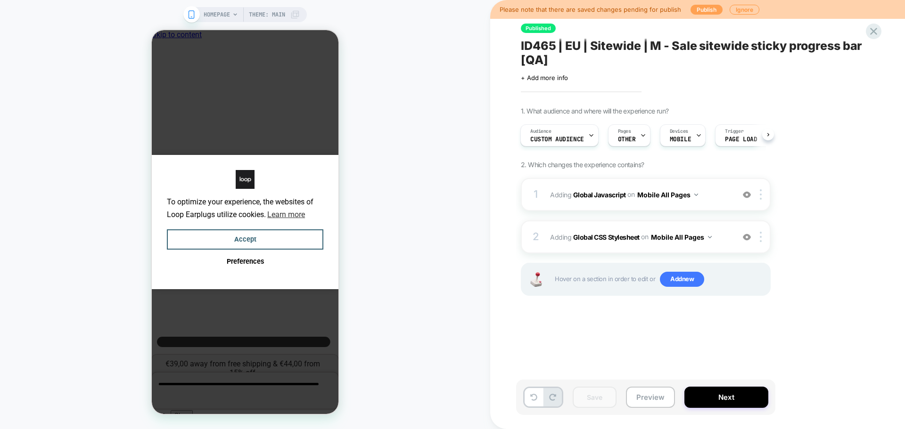
click at [0, 0] on button "Publish" at bounding box center [0, 0] width 0 height 0
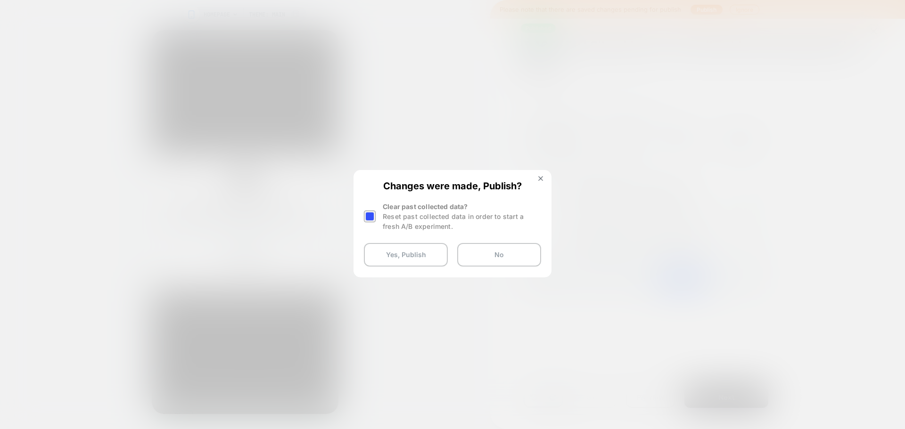
click at [367, 218] on div at bounding box center [370, 217] width 12 height 12
click at [0, 0] on button "Yes, Publish" at bounding box center [0, 0] width 0 height 0
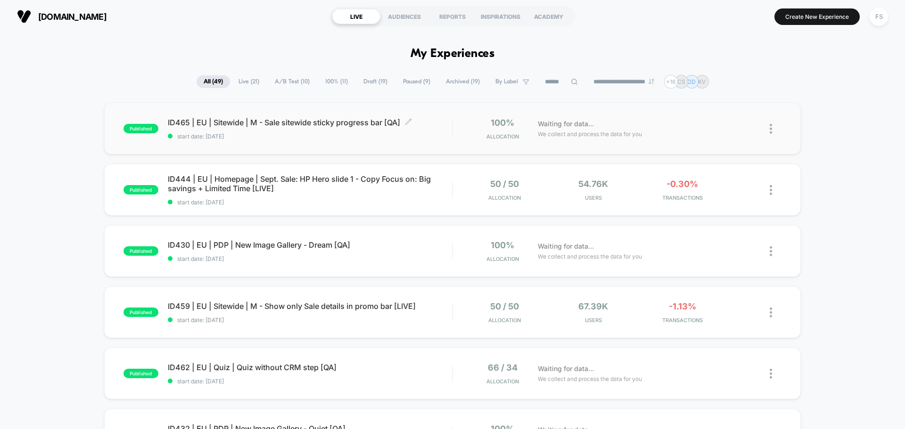
click at [263, 126] on span "ID465 | EU | Sitewide | M - Sale sitewide sticky progress bar [QA] Click to edi…" at bounding box center [310, 122] width 284 height 9
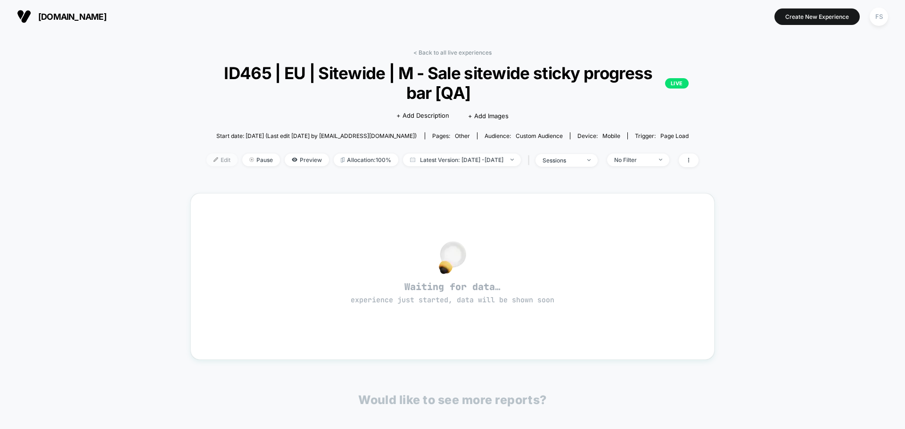
click at [207, 161] on span "Edit" at bounding box center [221, 160] width 31 height 13
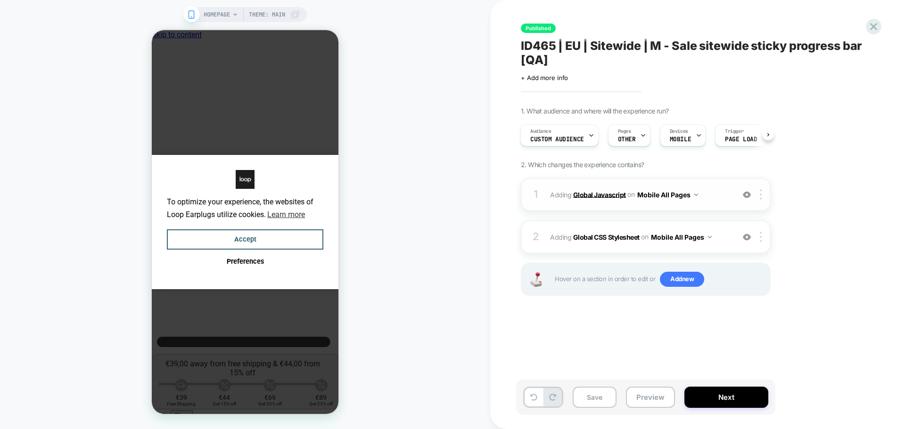
click at [609, 193] on b "Global Javascript" at bounding box center [599, 194] width 53 height 8
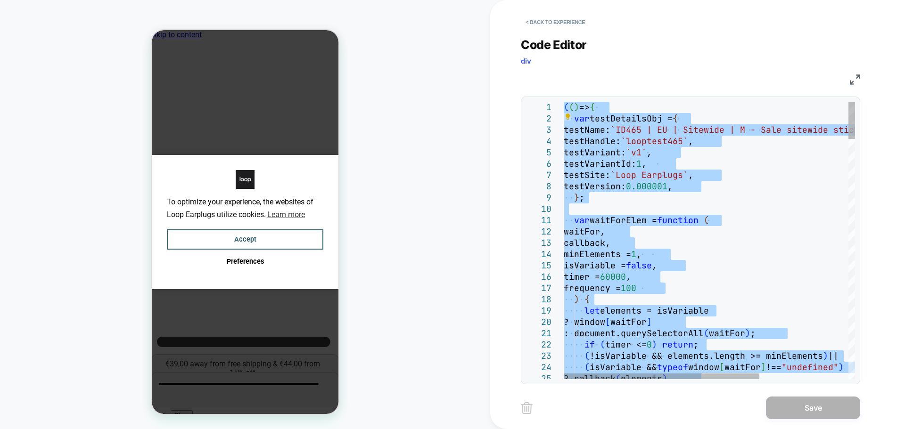
type textarea "**********"
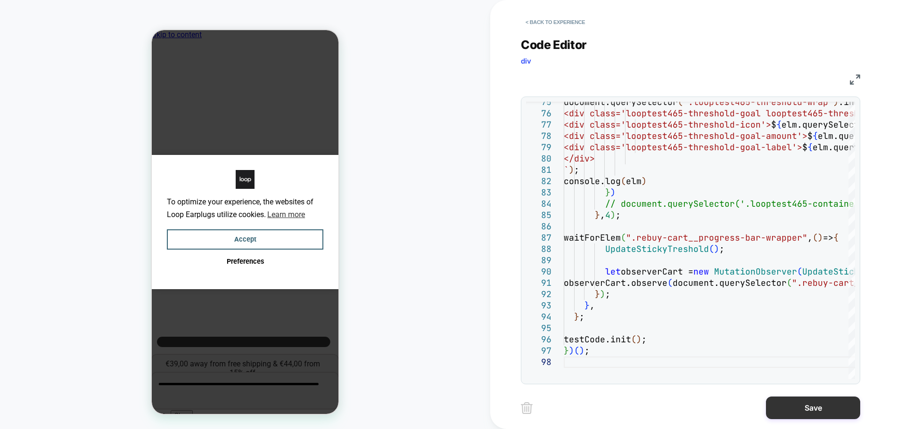
click at [0, 0] on button "Save" at bounding box center [0, 0] width 0 height 0
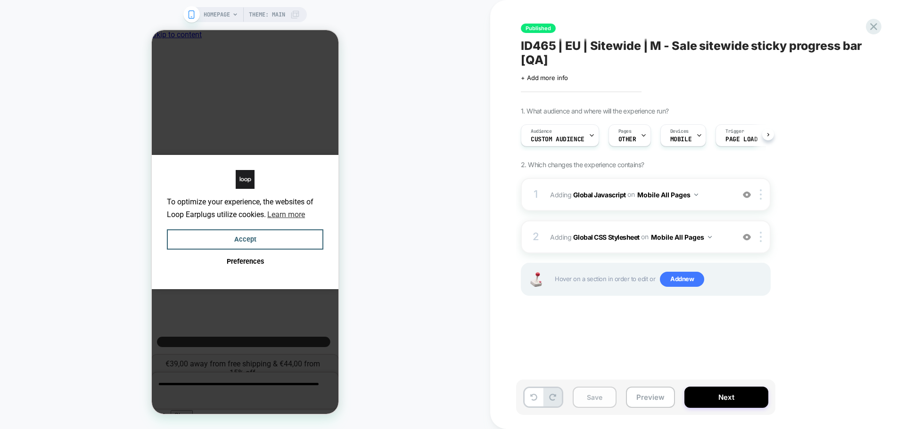
scroll to position [0, 0]
click at [0, 0] on button "Save" at bounding box center [0, 0] width 0 height 0
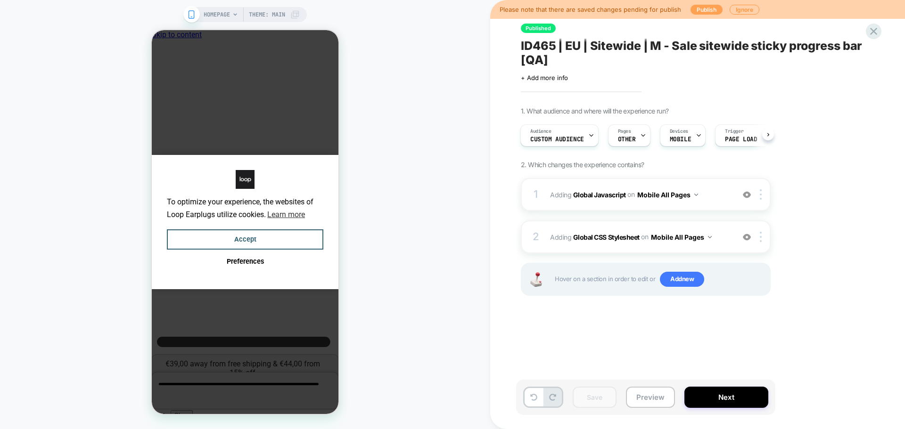
click at [704, 11] on button "Publish" at bounding box center [706, 10] width 32 height 10
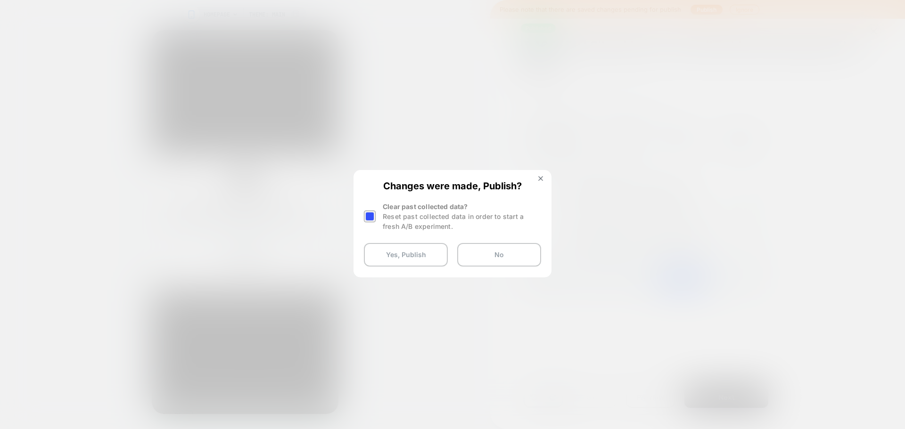
click at [0, 0] on div at bounding box center [0, 0] width 0 height 0
click at [385, 256] on button "Yes, Publish" at bounding box center [406, 255] width 84 height 24
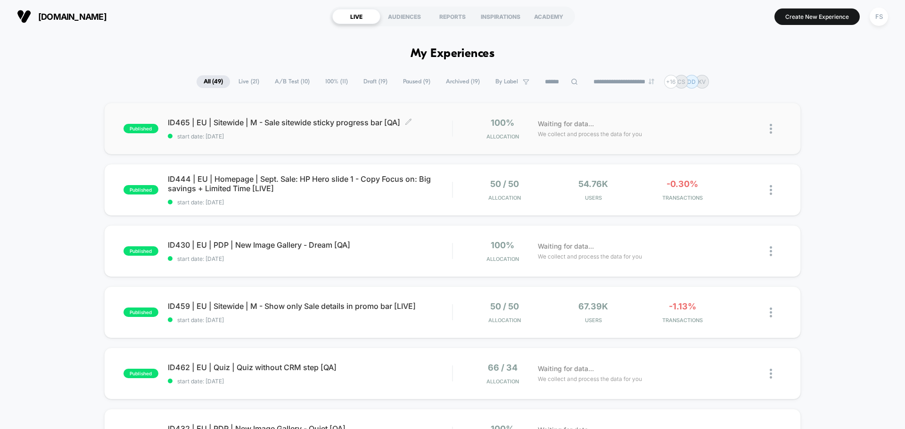
click at [218, 122] on span "ID465 | EU | Sitewide | M - Sale sitewide sticky progress bar [QA] Click to edi…" at bounding box center [310, 122] width 284 height 9
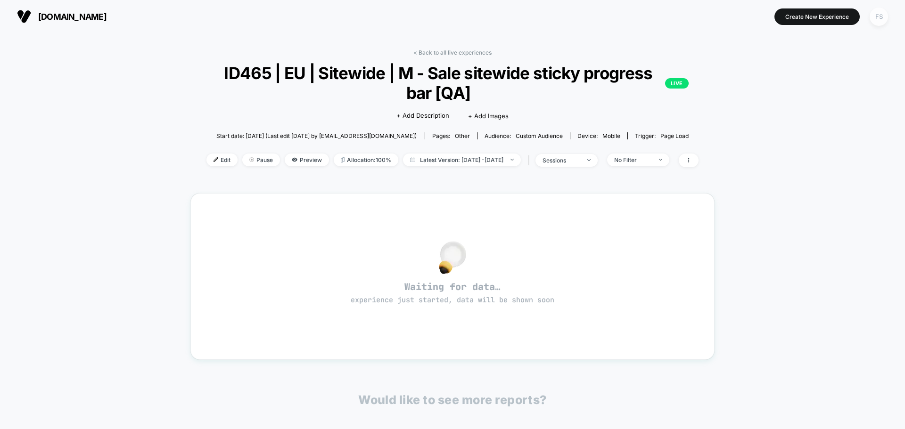
click at [877, 14] on div "FS" at bounding box center [878, 17] width 18 height 18
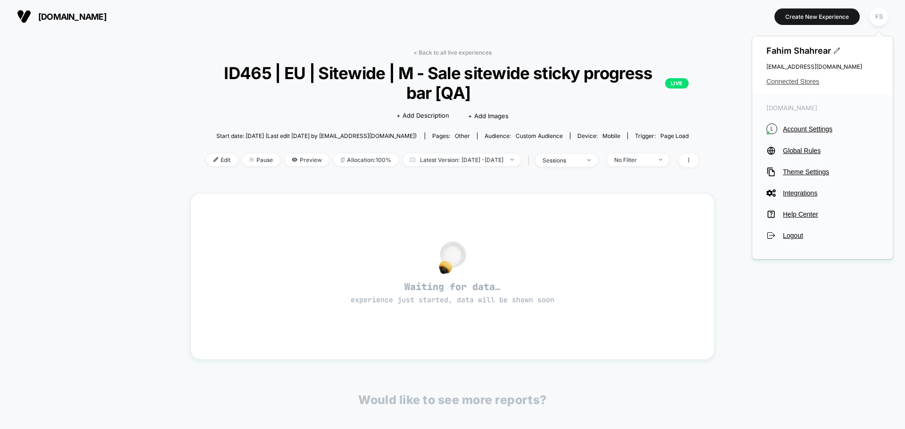
click at [789, 85] on span "Connected Stores" at bounding box center [822, 82] width 112 height 8
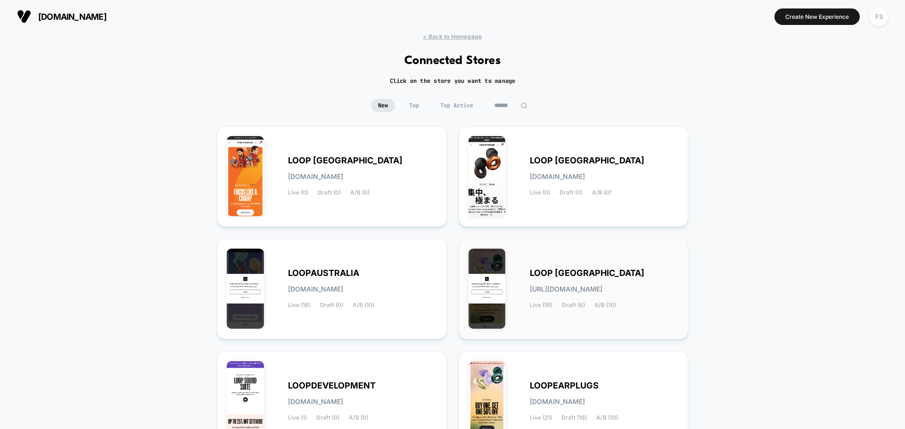
click at [572, 286] on span "[URL][DOMAIN_NAME]" at bounding box center [566, 289] width 73 height 7
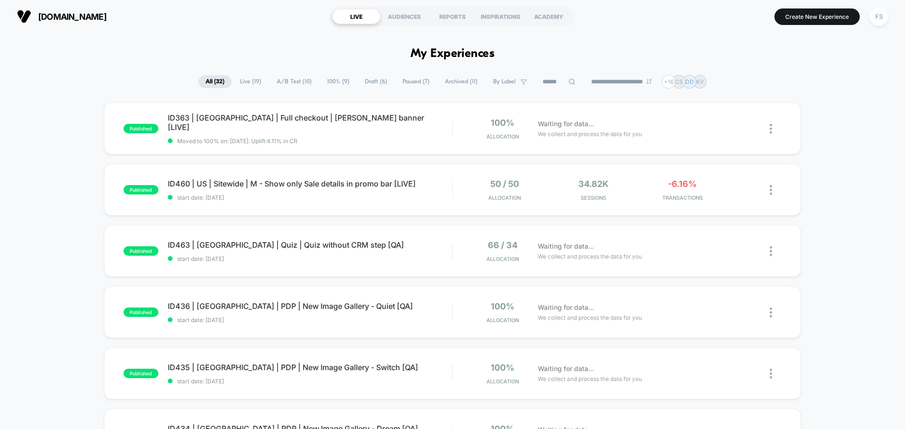
click at [827, 7] on section "Create New Experience FS" at bounding box center [746, 17] width 287 height 24
click at [827, 16] on button "Create New Experience" at bounding box center [816, 16] width 85 height 16
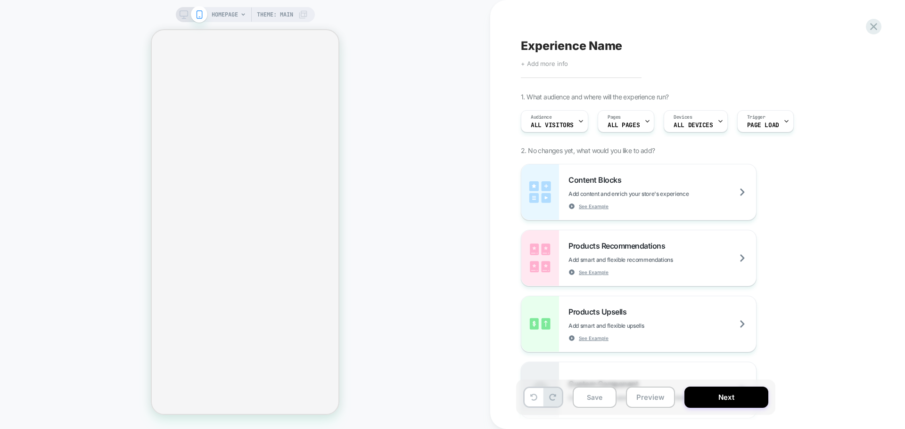
click at [547, 63] on span "+ Add more info" at bounding box center [544, 64] width 47 height 8
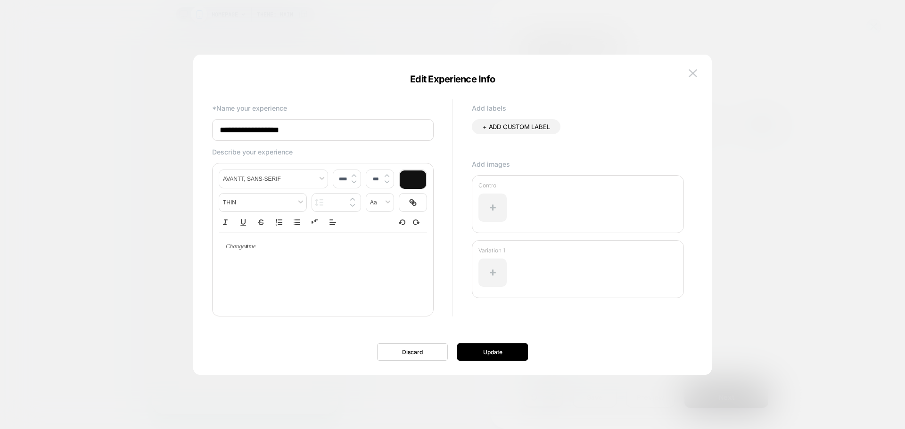
drag, startPoint x: 385, startPoint y: 120, endPoint x: 155, endPoint y: 127, distance: 230.5
click at [155, 127] on body "HOMEPAGE Theme: MAIN Experience Name Click to edit experience details + Add mor…" at bounding box center [452, 214] width 905 height 429
paste input "**********"
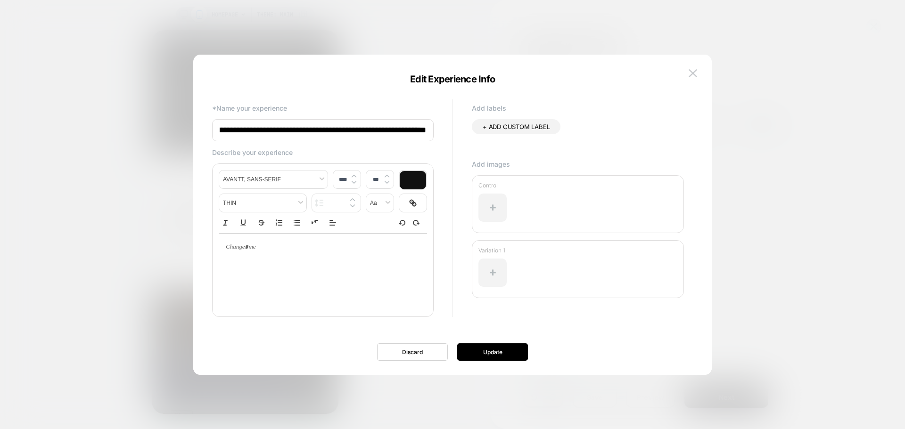
paste input
type input "**********"
click at [452, 363] on div "**********" at bounding box center [452, 219] width 490 height 311
click at [0, 0] on button "Update" at bounding box center [0, 0] width 0 height 0
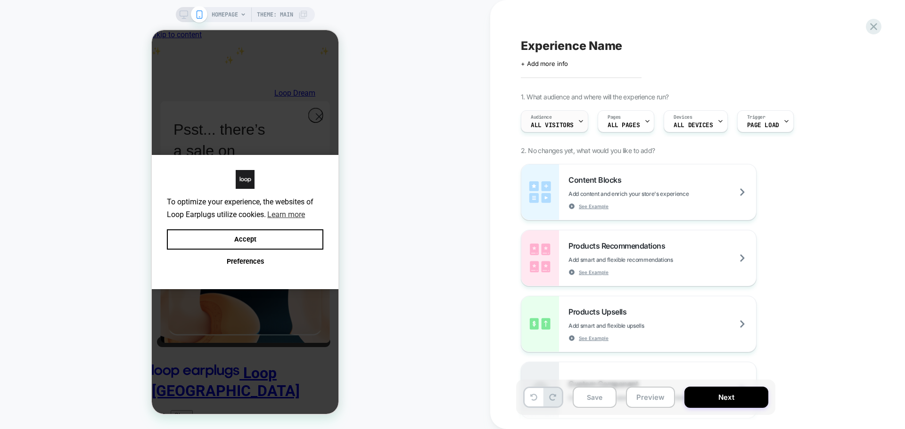
click at [0, 0] on div "Audience All Visitors" at bounding box center [0, 0] width 0 height 0
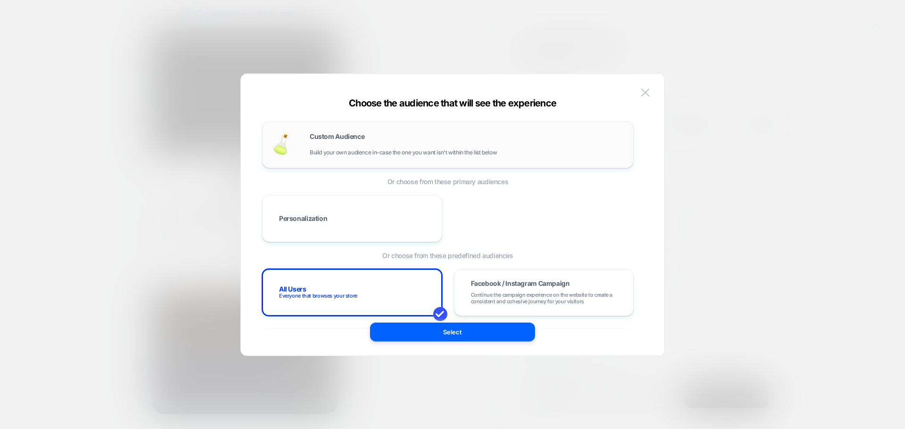
click at [0, 0] on div "Custom Audience Build your own audience in-case the one you want isn't within t…" at bounding box center [0, 0] width 0 height 0
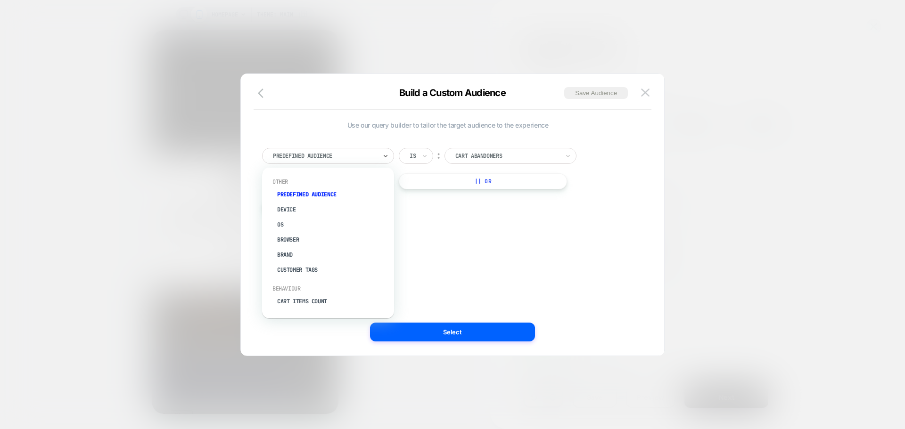
click at [0, 0] on div at bounding box center [0, 0] width 0 height 0
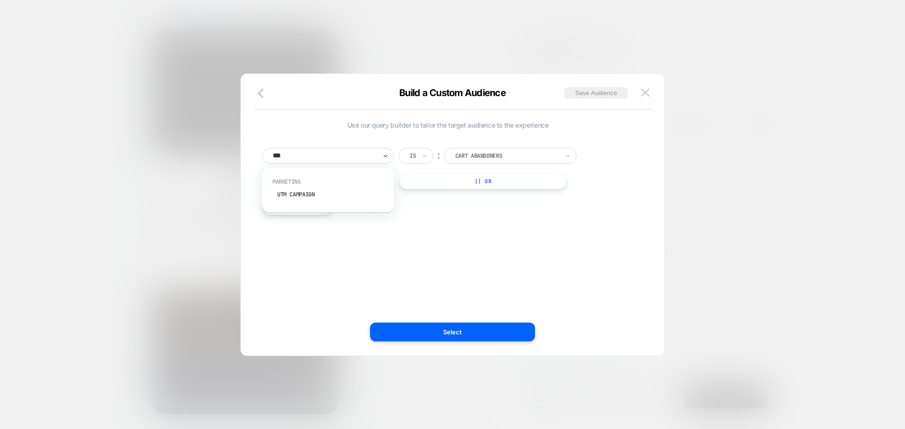
type input "****"
click at [0, 0] on div "UTM Campaign" at bounding box center [0, 0] width 0 height 0
click at [0, 0] on input at bounding box center [0, 0] width 0 height 0
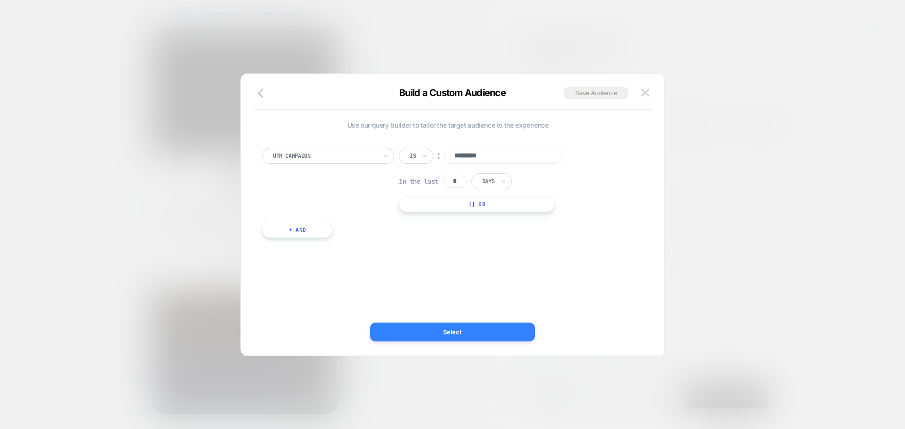
type input "*********"
click at [0, 0] on button "Select" at bounding box center [0, 0] width 0 height 0
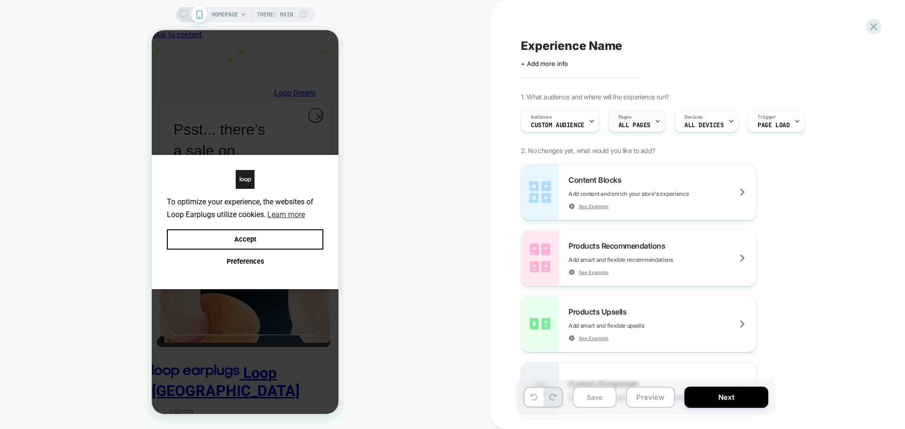
click at [643, 115] on div "Pages ALL PAGES" at bounding box center [634, 121] width 51 height 21
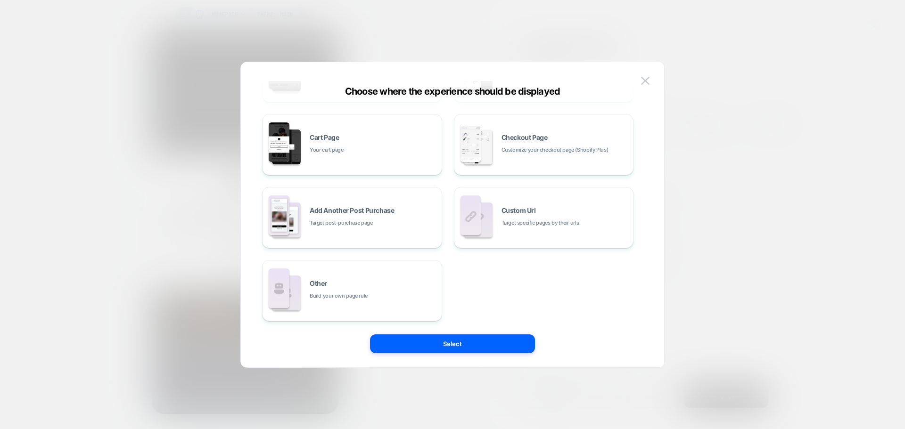
scroll to position [142, 0]
click at [0, 0] on span "Target specific pages by their urls" at bounding box center [0, 0] width 0 height 0
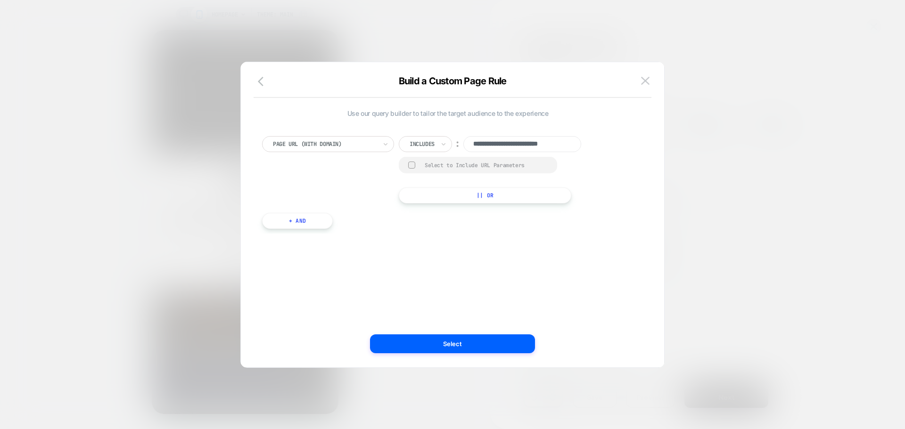
scroll to position [0, 9]
click at [325, 147] on div at bounding box center [325, 144] width 104 height 8
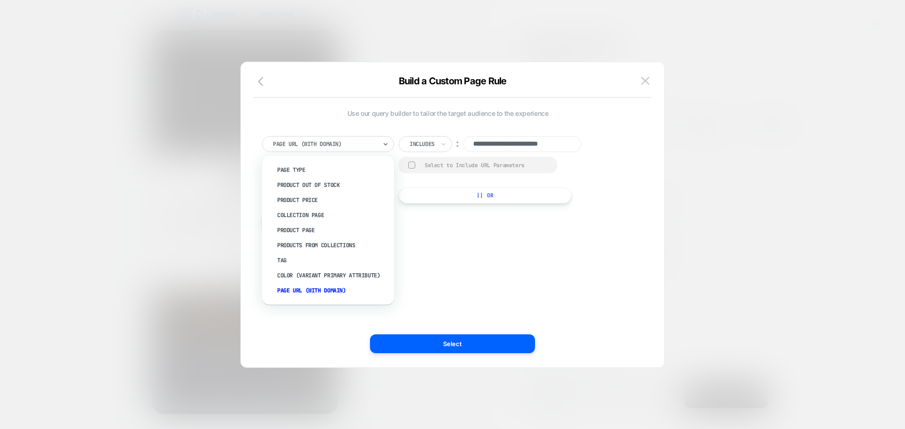
scroll to position [0, 0]
click at [261, 81] on icon "button" at bounding box center [263, 81] width 11 height 11
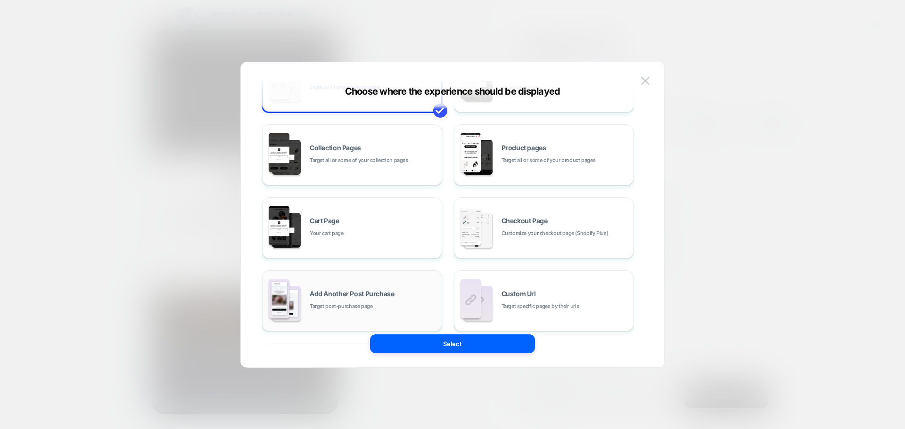
scroll to position [141, 0]
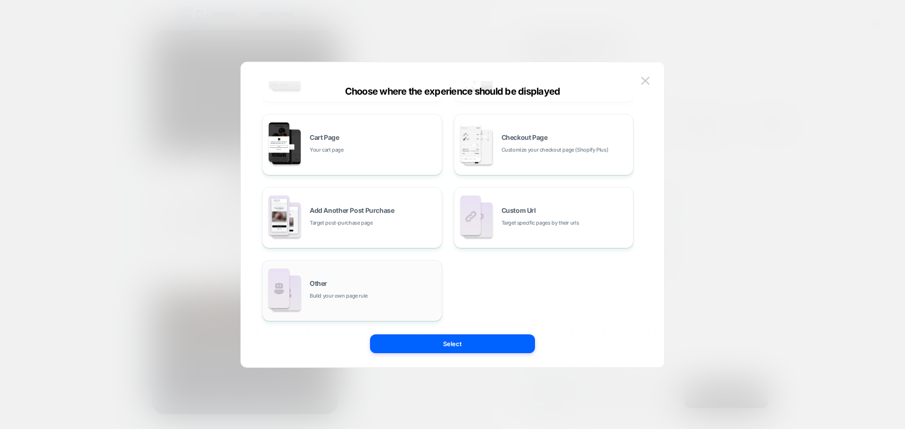
click at [314, 279] on div "Other Build your own page rule" at bounding box center [352, 291] width 170 height 52
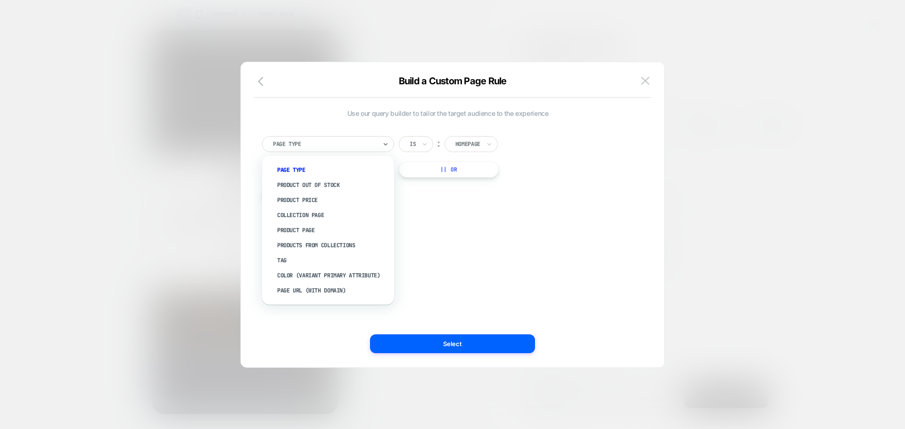
click at [0, 0] on div at bounding box center [0, 0] width 0 height 0
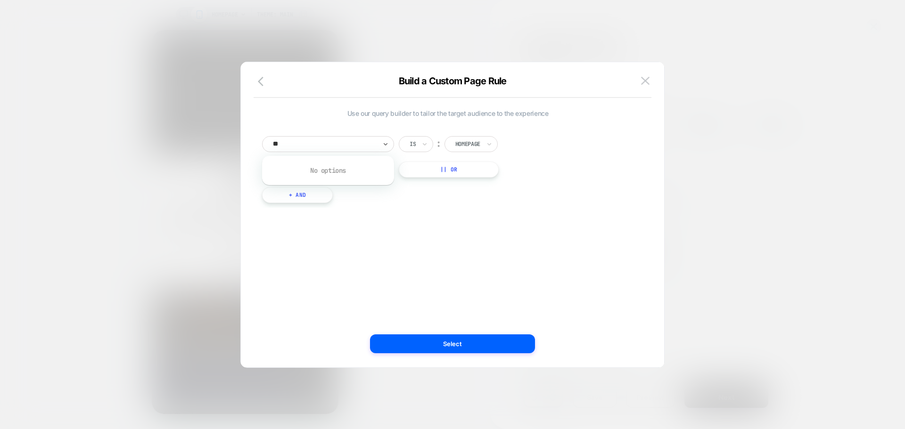
type input "*"
type input "****"
click at [0, 0] on icon "button" at bounding box center [0, 0] width 0 height 0
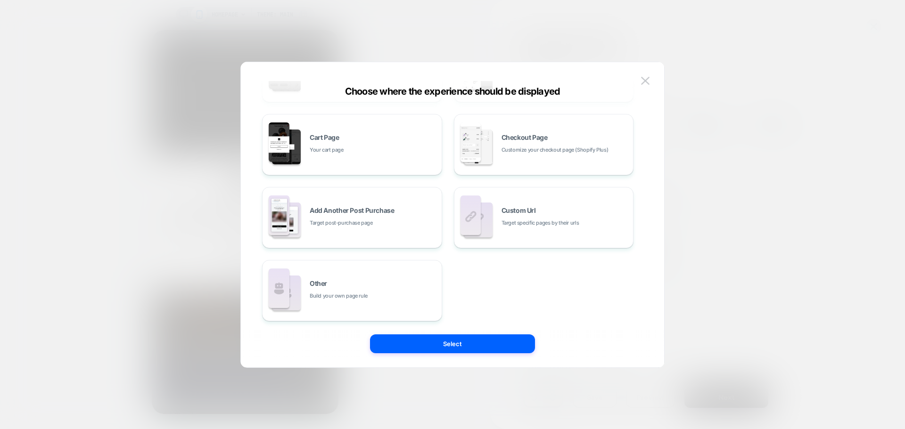
scroll to position [142, 0]
click at [546, 214] on div "Custom Url Target specific pages by their urls" at bounding box center [564, 216] width 127 height 20
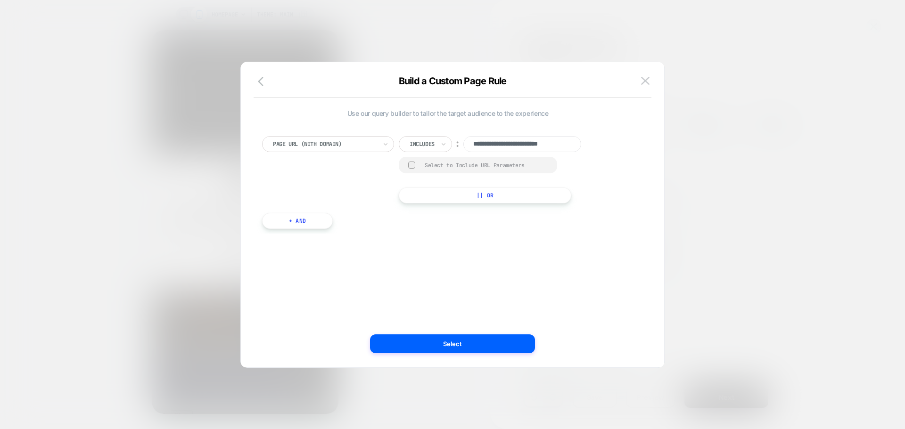
click at [359, 153] on div "**********" at bounding box center [447, 169] width 371 height 67
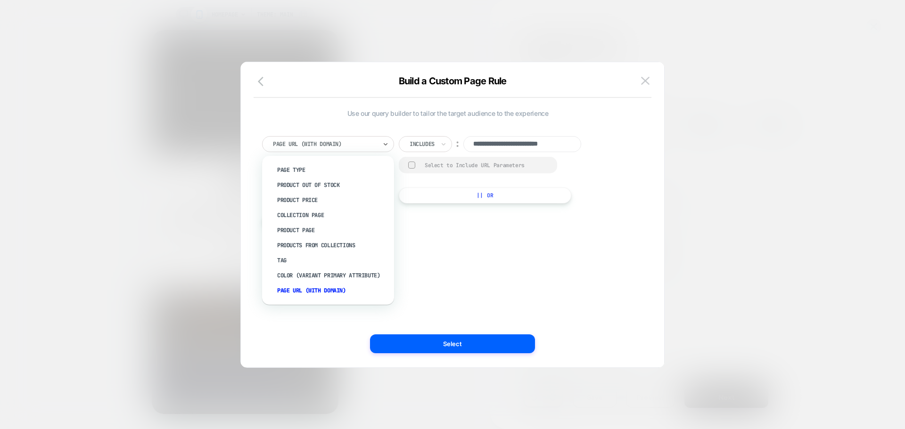
click at [0, 0] on div at bounding box center [0, 0] width 0 height 0
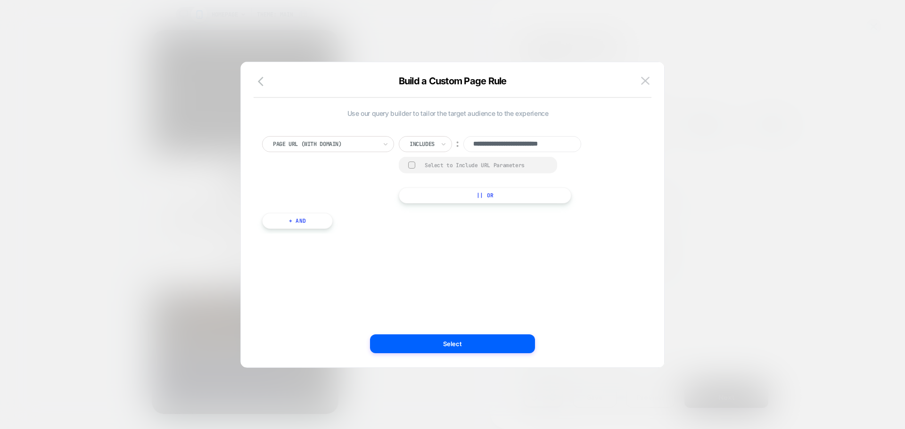
click at [0, 0] on div at bounding box center [0, 0] width 0 height 0
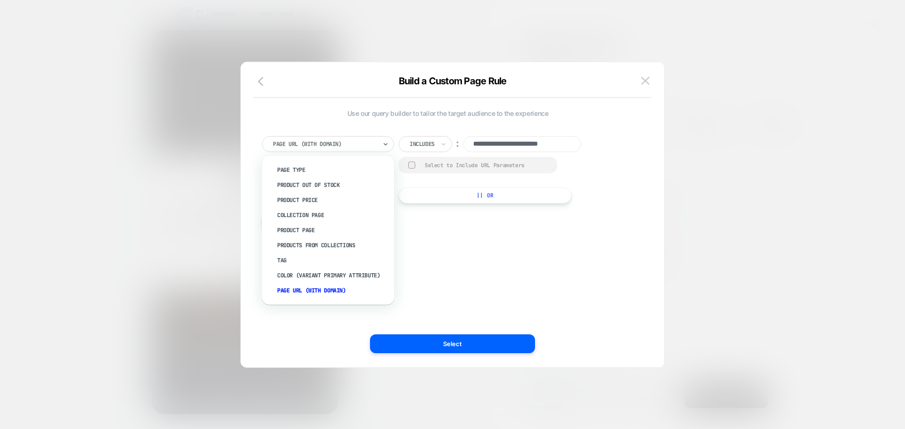
click at [253, 87] on div "Build a Custom Page Rule" at bounding box center [452, 86] width 423 height 23
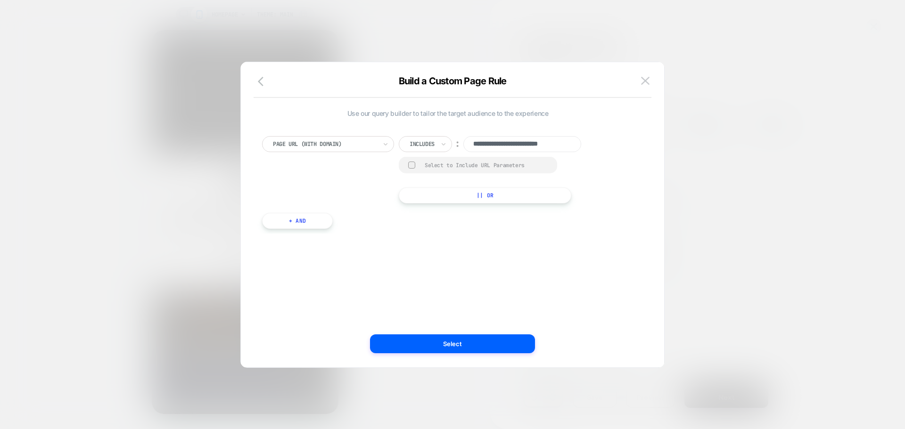
click at [316, 163] on div "**********" at bounding box center [447, 169] width 371 height 67
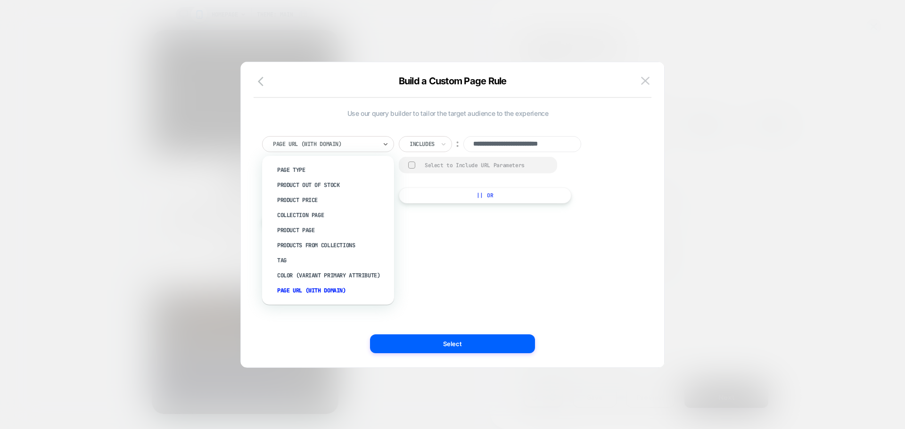
click at [0, 0] on div at bounding box center [0, 0] width 0 height 0
click at [0, 0] on div "Page Type" at bounding box center [0, 0] width 0 height 0
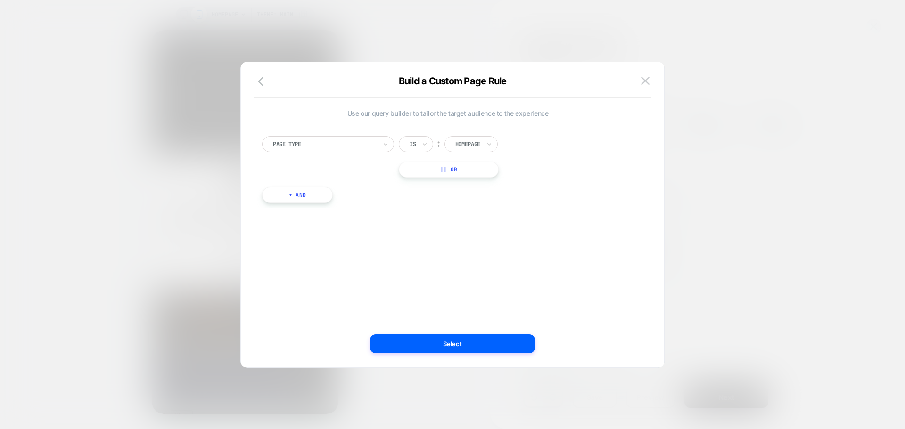
click at [0, 0] on input "text" at bounding box center [0, 0] width 0 height 0
click at [423, 184] on div "Is not" at bounding box center [438, 185] width 61 height 15
click at [0, 0] on button "Select" at bounding box center [0, 0] width 0 height 0
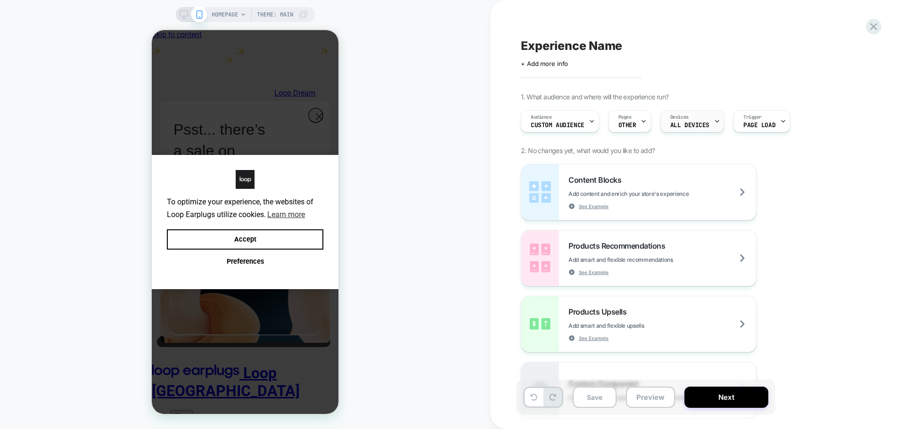
click at [0, 0] on div "Devices ALL DEVICES" at bounding box center [0, 0] width 0 height 0
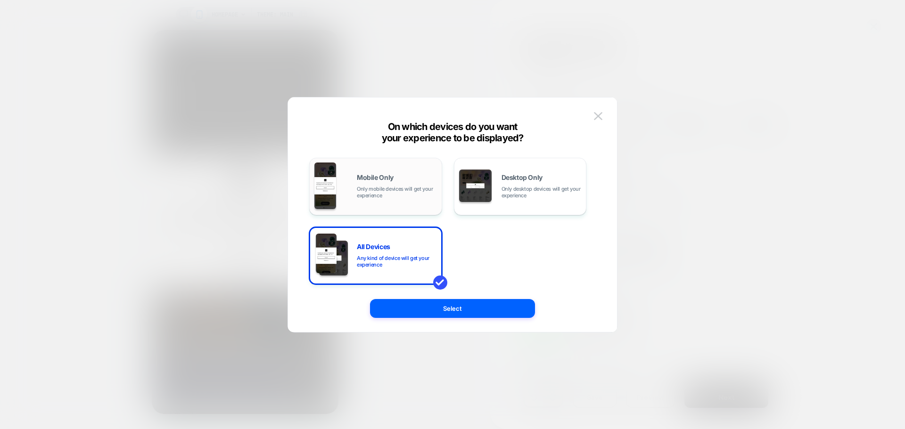
click at [0, 0] on div "Mobile Only Only mobile devices will get your experience" at bounding box center [0, 0] width 0 height 0
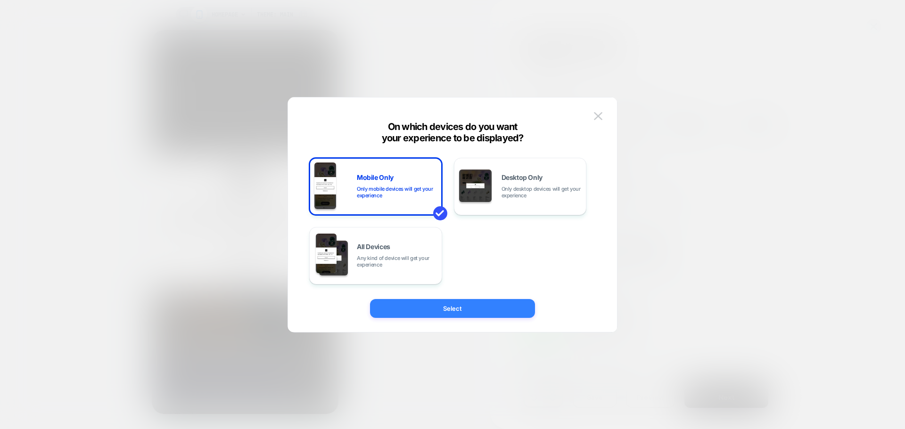
click at [0, 0] on button "Select" at bounding box center [0, 0] width 0 height 0
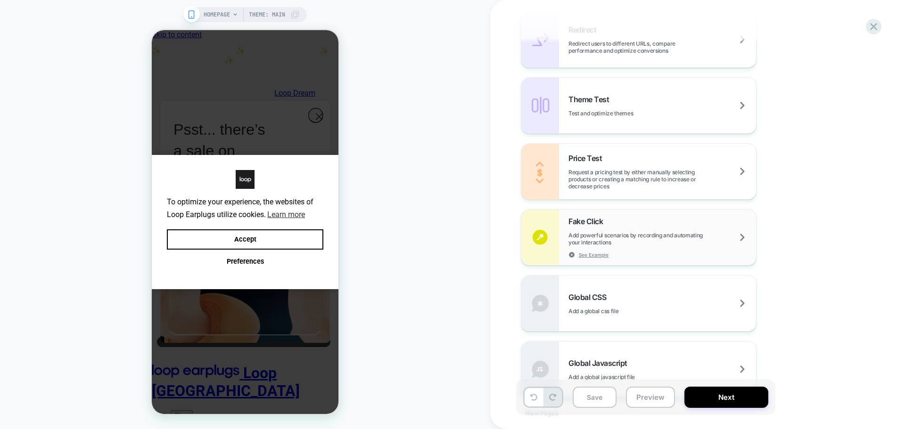
scroll to position [555, 0]
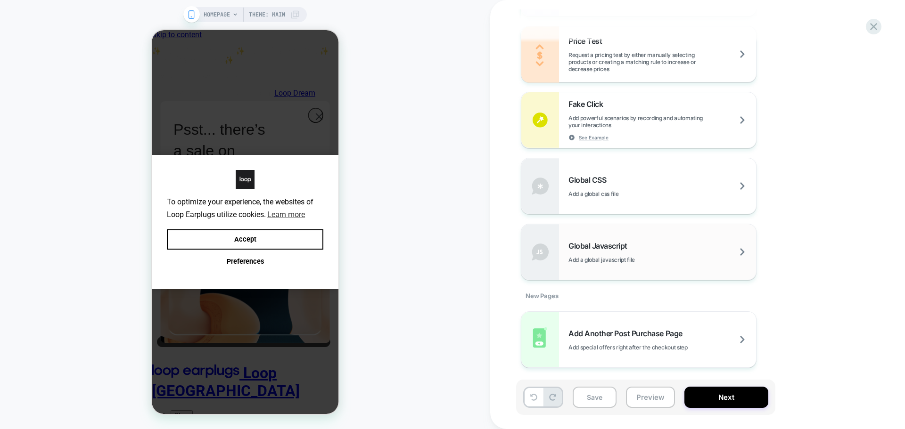
click at [0, 0] on div "Global Javascript Add a global javascript file" at bounding box center [0, 0] width 0 height 0
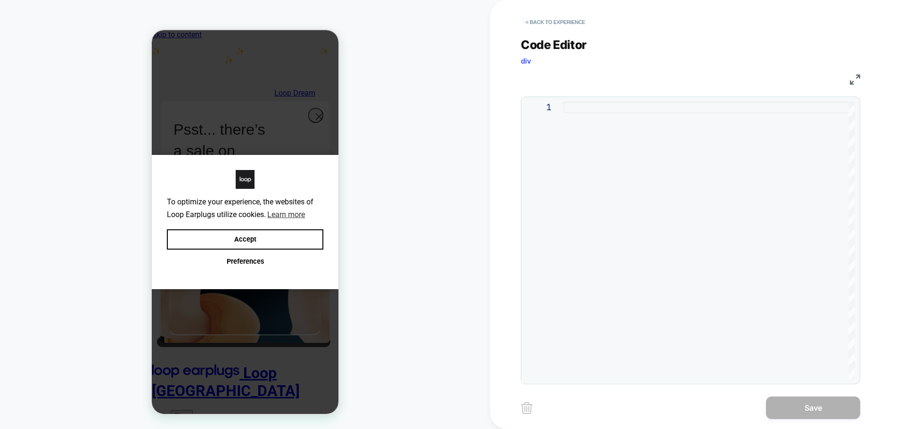
click at [688, 203] on div at bounding box center [708, 240] width 291 height 277
type textarea "**********"
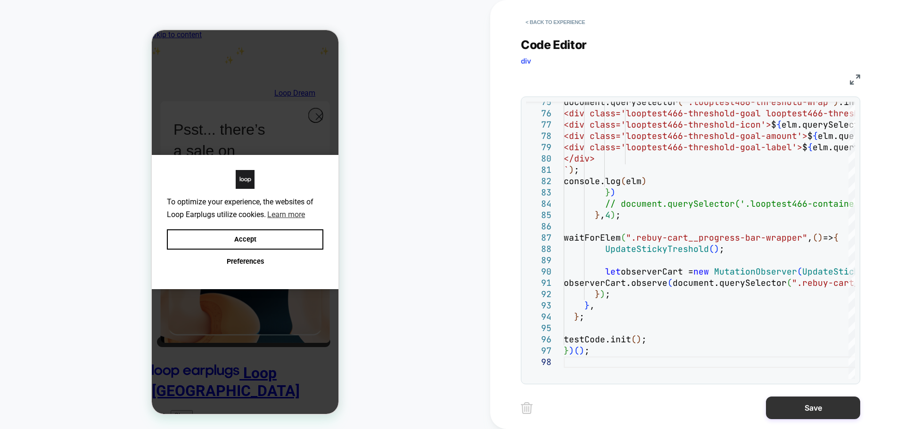
click at [791, 403] on button "Save" at bounding box center [813, 408] width 94 height 23
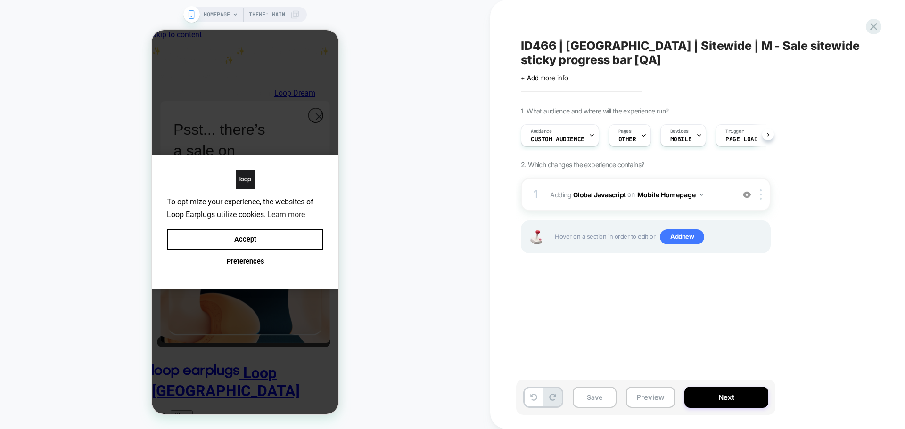
scroll to position [0, 0]
click at [0, 0] on button "Mobile Homepage" at bounding box center [0, 0] width 0 height 0
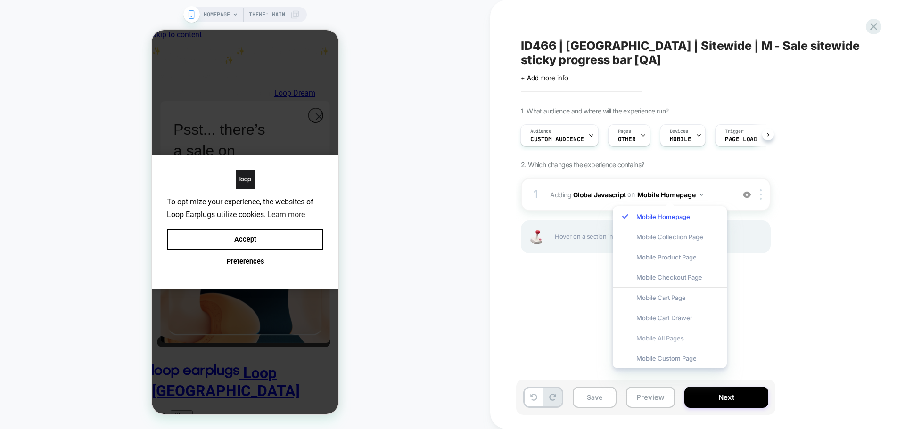
click at [679, 333] on div "Mobile All Pages" at bounding box center [669, 338] width 114 height 20
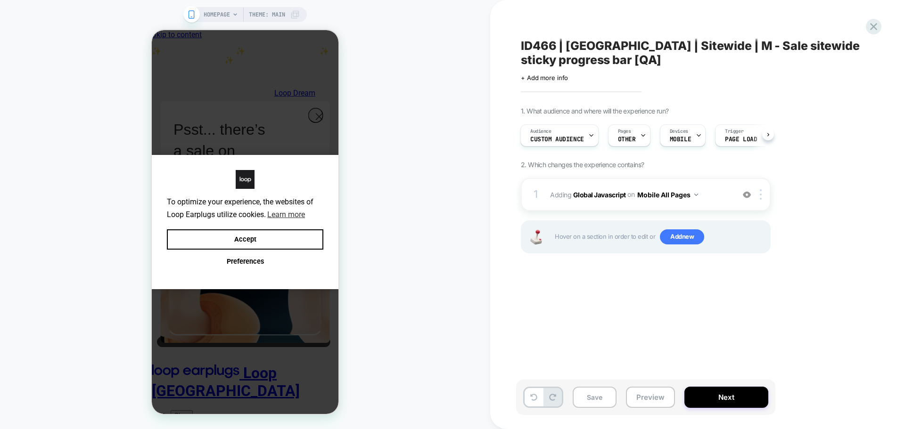
click at [0, 0] on span "Add new" at bounding box center [0, 0] width 0 height 0
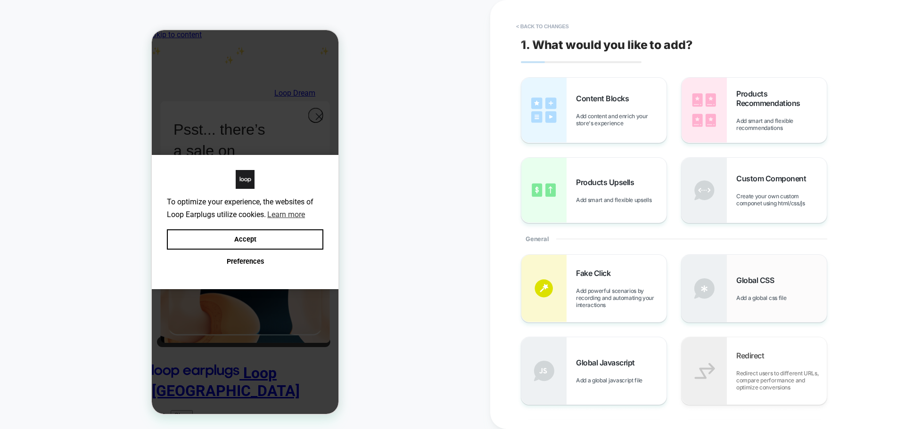
click at [0, 0] on span "Global CSS" at bounding box center [0, 0] width 0 height 0
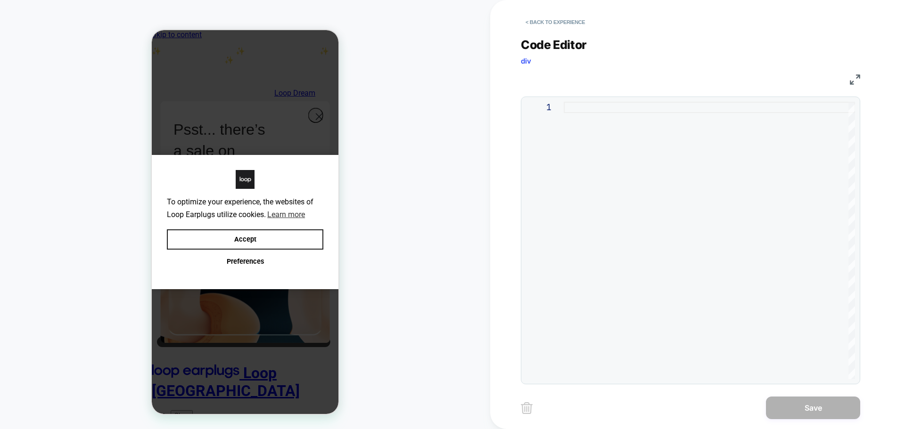
click at [308, 239] on button "Accept" at bounding box center [245, 239] width 156 height 20
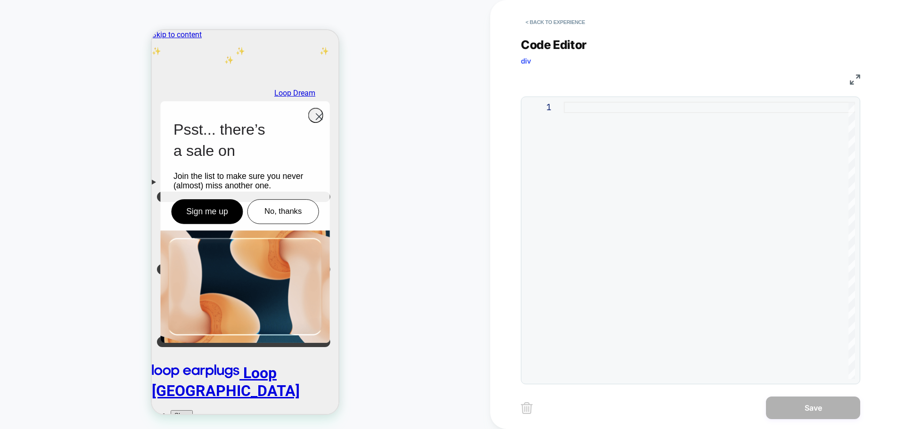
click at [598, 122] on div at bounding box center [708, 240] width 291 height 277
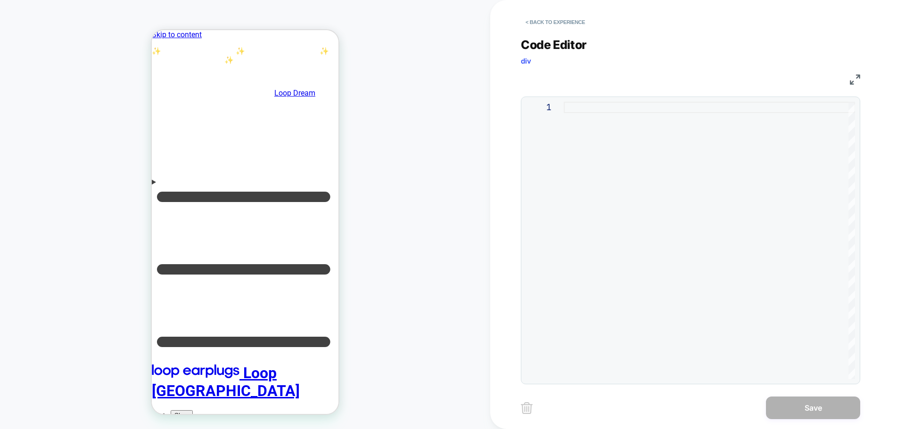
type textarea "**********"
